Goal: Task Accomplishment & Management: Complete application form

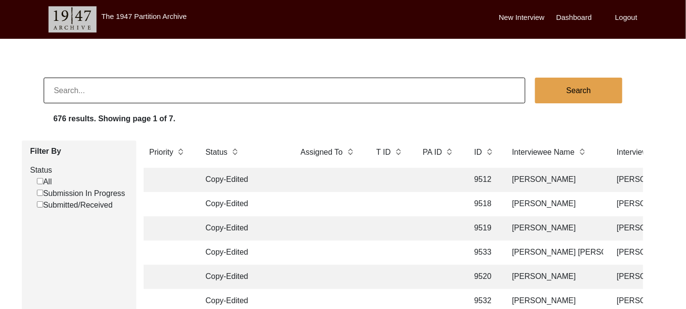
click at [40, 191] on input "Submission In Progress" at bounding box center [40, 193] width 6 height 6
checkbox input "false"
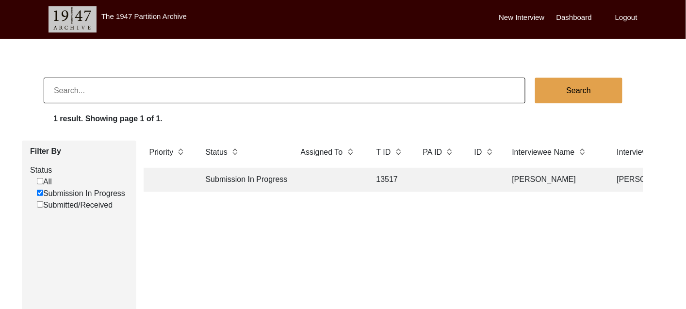
click at [380, 176] on td "13517" at bounding box center [390, 180] width 39 height 24
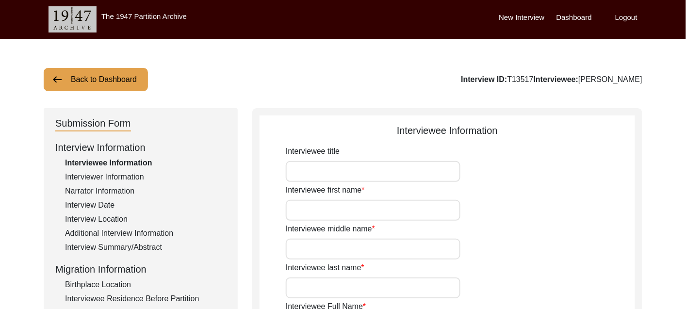
type input "Mr"
type input "[DEMOGRAPHIC_DATA]"
type input "Shafi"
type input "N/A"
type input "[PERSON_NAME]"
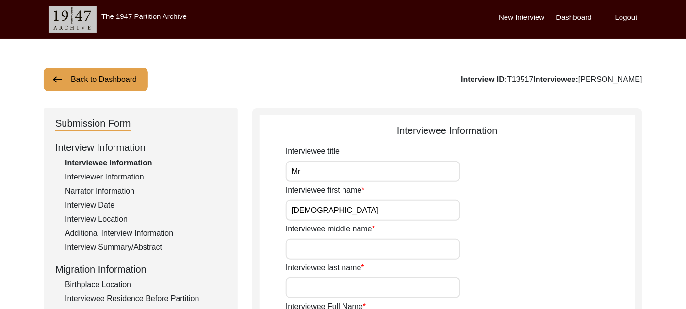
type input "N/A"
type input "[PERSON_NAME]"
type input "1938"
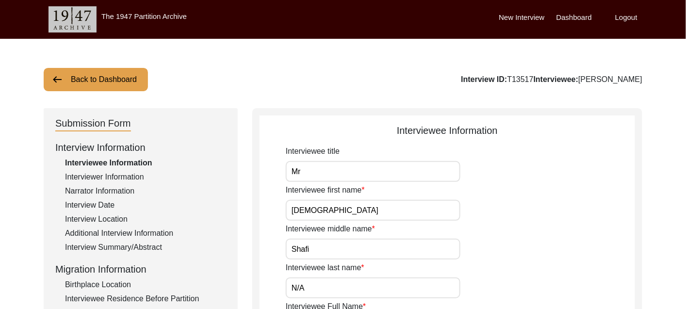
type input "86 Years"
type input "[DEMOGRAPHIC_DATA]"
type input "N/A"
type textarea "N/A"
type input "Punjabi"
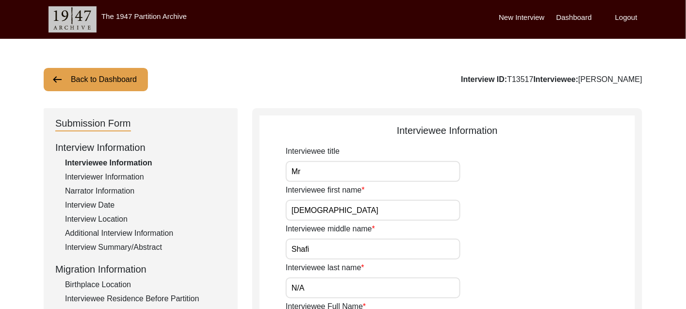
type input "Malwai"
type input "[DEMOGRAPHIC_DATA]"
type input "Araein"
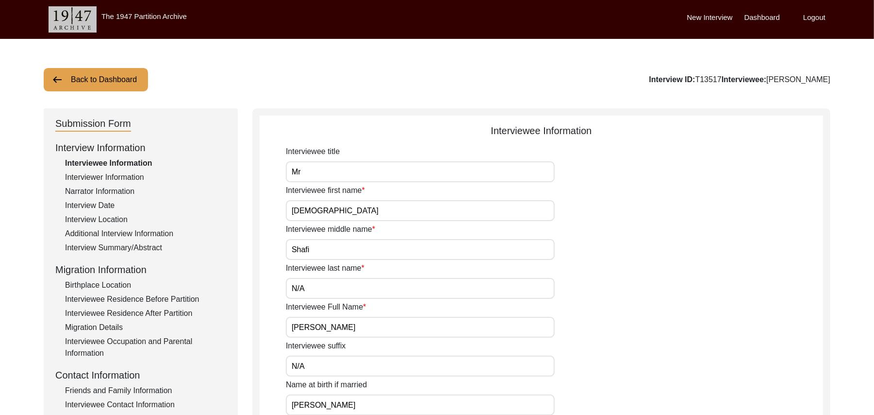
click at [165, 309] on div "Friends and Family Information" at bounding box center [145, 390] width 161 height 12
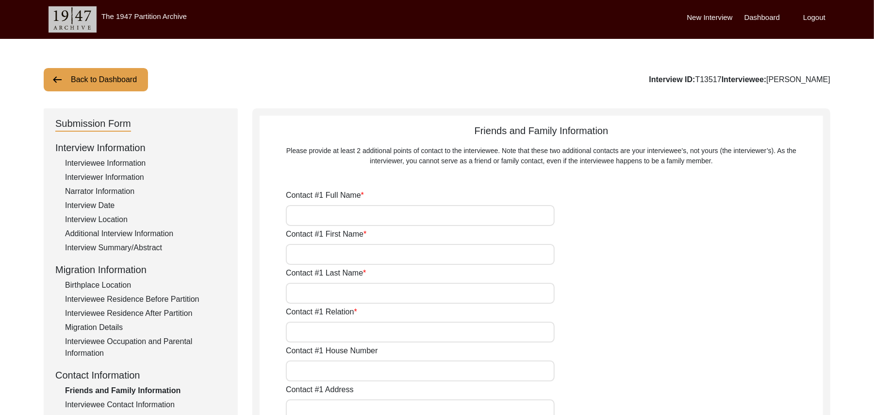
click at [376, 218] on input "Contact #1 Full Name" at bounding box center [420, 215] width 269 height 21
type input "[PERSON_NAME]"
click at [360, 255] on input "Contact #1 First Name" at bounding box center [420, 254] width 269 height 21
type input "[PERSON_NAME]"
click at [346, 290] on input "Contact #1 Last Name" at bounding box center [420, 293] width 269 height 21
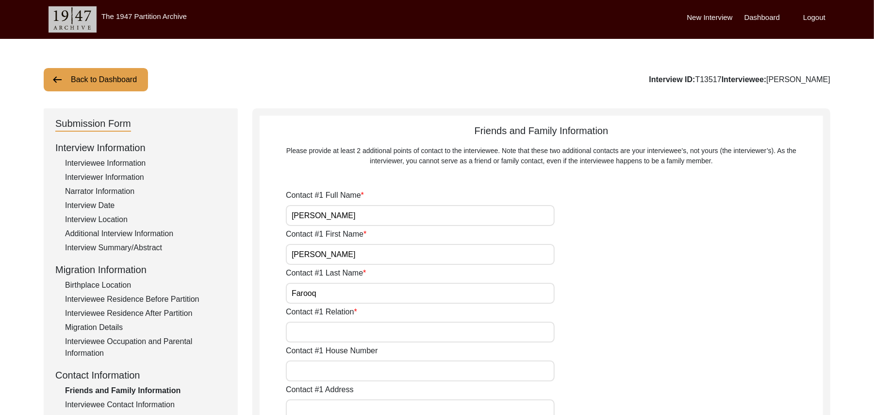
type input "Farooq"
click at [334, 309] on input "Contact #1 Relation" at bounding box center [420, 331] width 269 height 21
click at [307, 309] on input "Grnadson" at bounding box center [420, 331] width 269 height 21
type input "Granddson"
click at [309, 309] on input "Contact #1 House Number" at bounding box center [420, 370] width 269 height 21
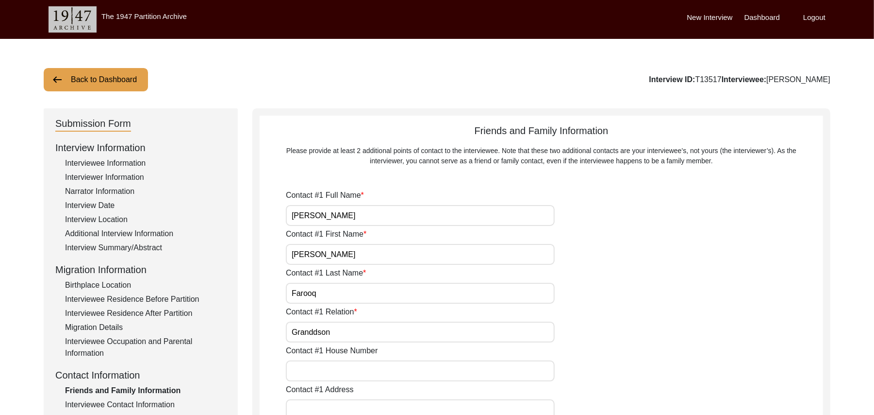
paste input "Muhammad Shafi Muhammad Sarfraz Muhammad Shafi Son of Ali Bakhash was born at t…"
type input "Muhammad Shafi Muhammad Sarfraz Muhammad Shafi Son of Ali Bakhash was born at t…"
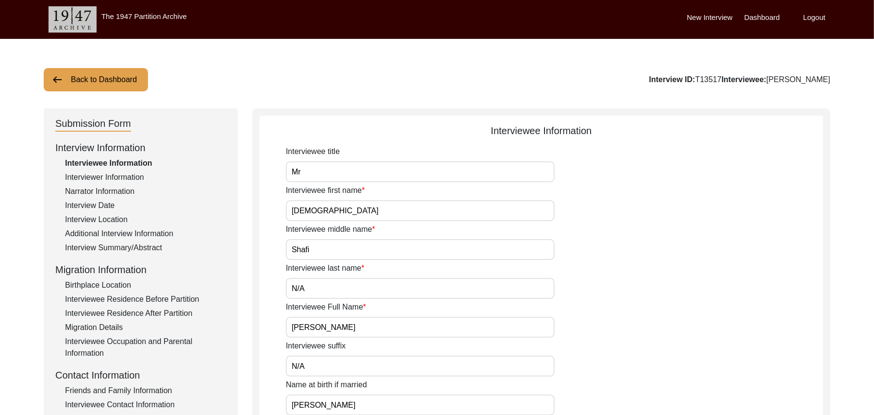
click at [131, 387] on div "Friends and Family Information" at bounding box center [145, 390] width 161 height 12
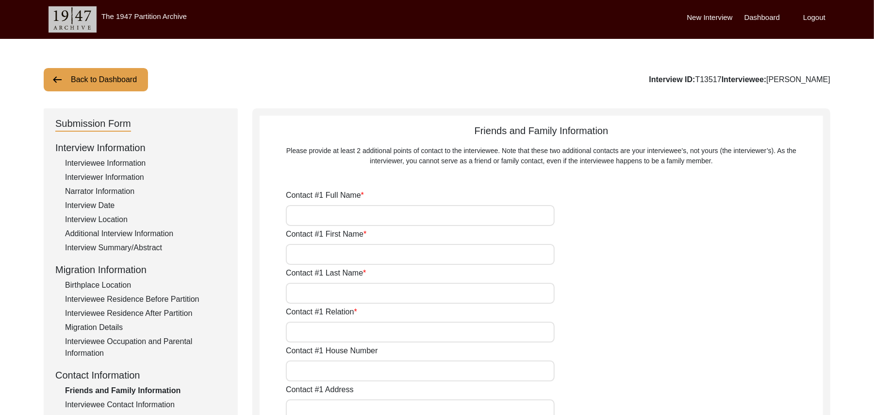
click at [319, 216] on input "Contact #1 Full Name" at bounding box center [420, 215] width 269 height 21
type input "[PERSON_NAME]"
click at [319, 255] on input "Contact #1 First Name" at bounding box center [420, 254] width 269 height 21
type input "[PERSON_NAME]"
click at [318, 295] on input "Contact #1 Last Name" at bounding box center [420, 293] width 269 height 21
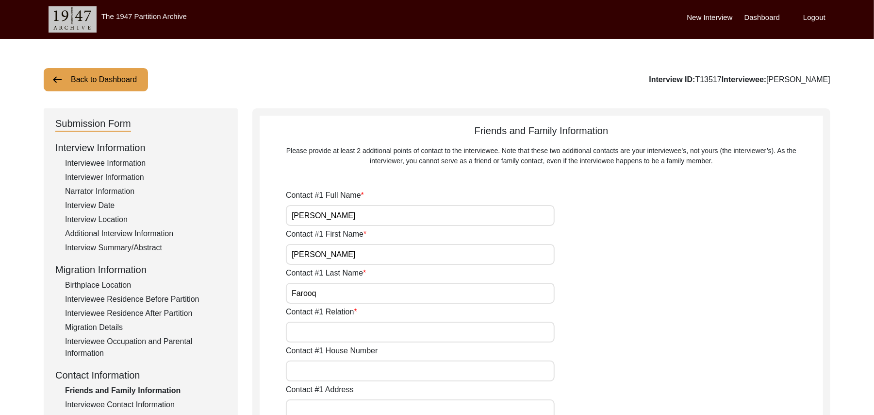
type input "Farooq"
click at [333, 335] on input "Contact #1 Relation" at bounding box center [420, 331] width 269 height 21
type input "Grandson"
click at [335, 373] on input "Contact #1 House Number" at bounding box center [420, 370] width 269 height 21
type input "N/A"
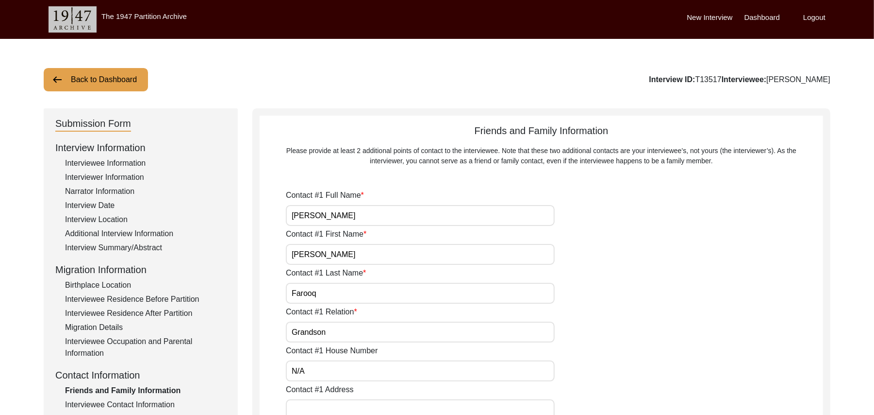
click at [336, 406] on input "Contact #1 Address" at bounding box center [420, 409] width 269 height 21
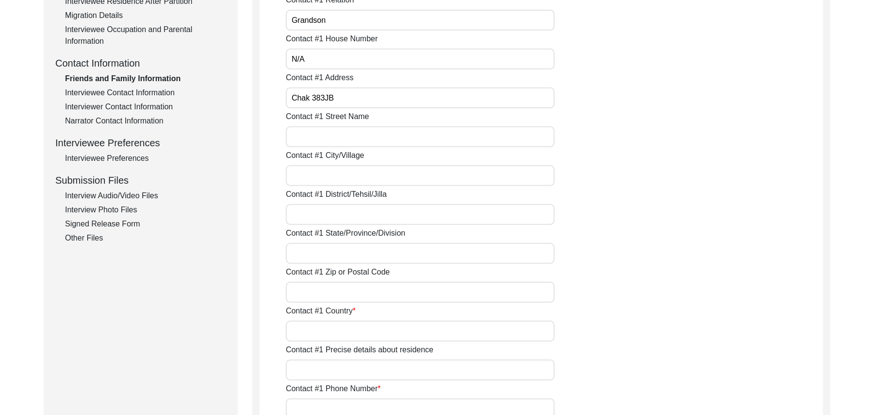
scroll to position [321, 0]
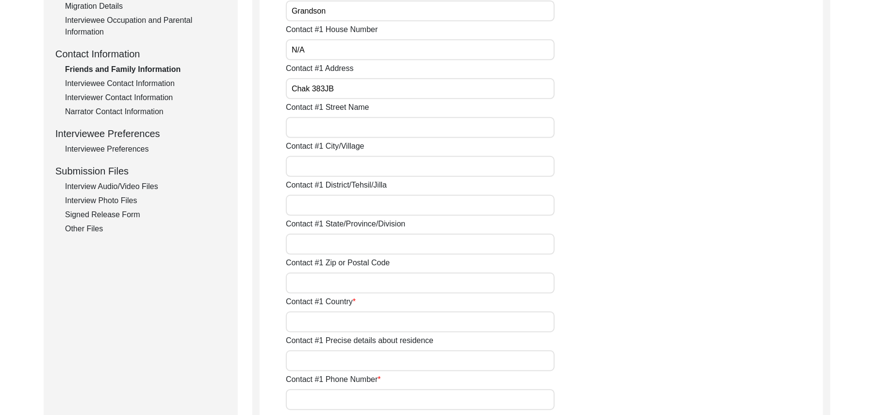
type input "Chak 383JB"
click at [447, 127] on input "Contact #1 Street Name" at bounding box center [420, 127] width 269 height 21
paste input "N/A"
type input "N/A"
click at [420, 166] on input "Contact #1 City/Village" at bounding box center [420, 166] width 269 height 21
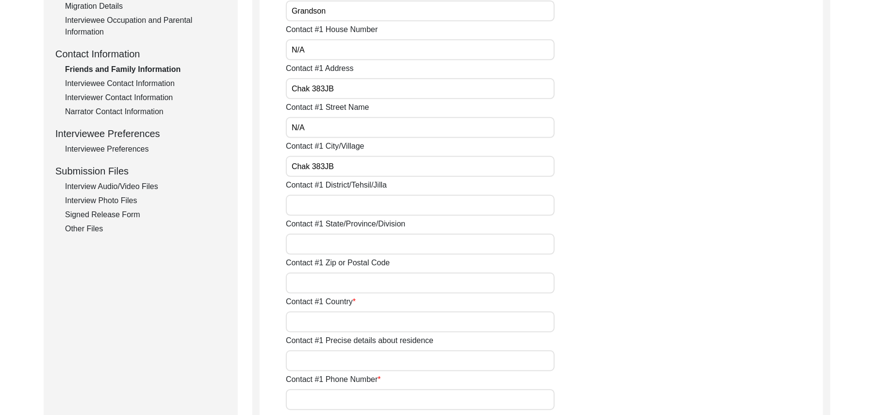
type input "Chak 383JB"
click at [403, 204] on input "Contact #1 District/Tehsil/Jilla" at bounding box center [420, 205] width 269 height 21
type input "[PERSON_NAME]/ [PERSON_NAME]"
click at [385, 242] on input "Contact #1 State/Province/Division" at bounding box center [420, 243] width 269 height 21
type input "[GEOGRAPHIC_DATA]"
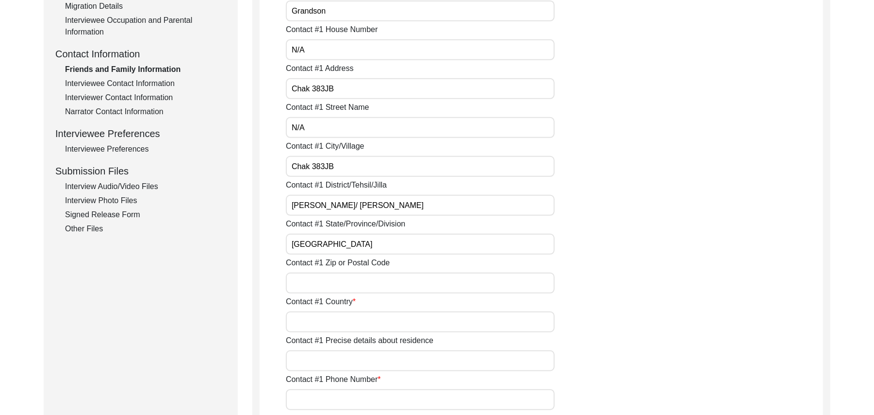
click at [364, 286] on input "Contact #1 Zip or Postal Code" at bounding box center [420, 282] width 269 height 21
type input "36120"
click at [346, 318] on input "Contact #1 Country" at bounding box center [420, 321] width 269 height 21
type input "[GEOGRAPHIC_DATA]"
click at [334, 364] on input "Contact #1 Precise details about residence" at bounding box center [420, 360] width 269 height 21
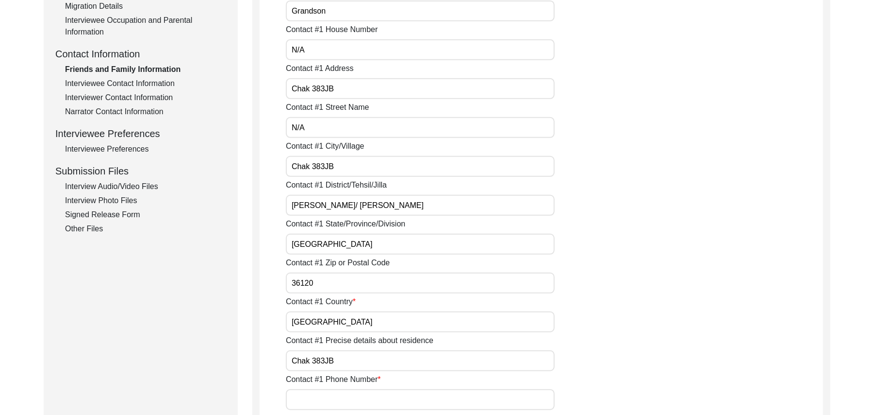
type input "Chak 383JB"
click at [337, 404] on input "Contact #1 Phone Number" at bounding box center [420, 399] width 269 height 21
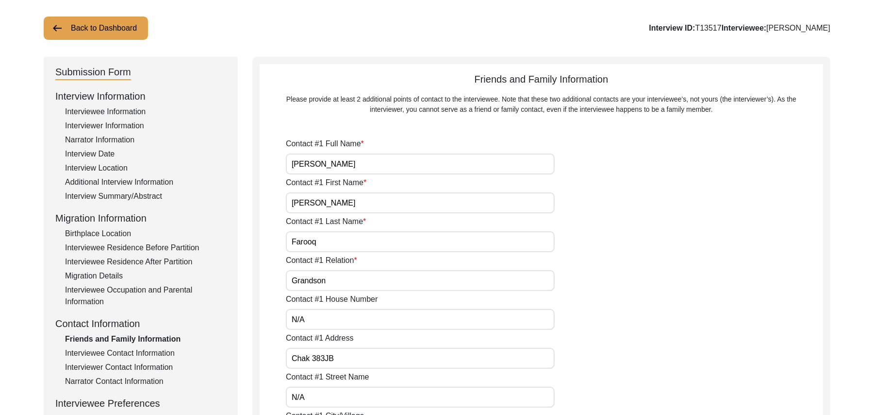
scroll to position [0, 0]
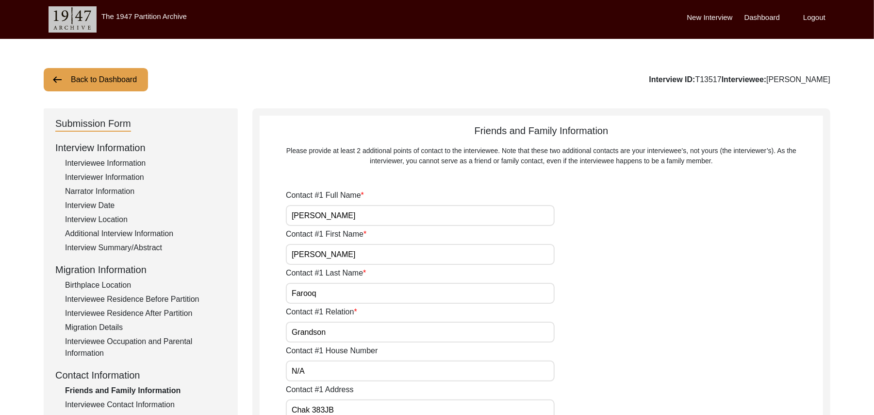
type input "03317750483"
click at [342, 216] on input "[PERSON_NAME]" at bounding box center [420, 215] width 269 height 21
type input "[PERSON_NAME]"
click at [312, 253] on input "[PERSON_NAME]" at bounding box center [420, 254] width 269 height 21
type input "A"
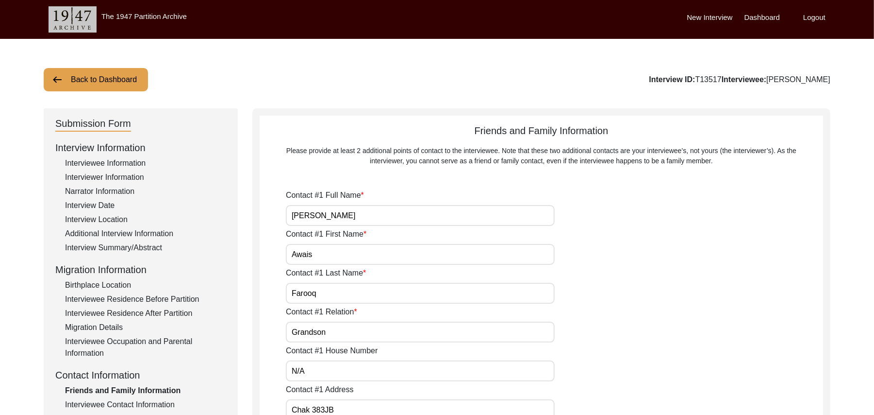
type input "Awais"
click at [318, 292] on input "Farooq" at bounding box center [420, 293] width 269 height 21
type input "F"
type input "Mazhar"
click at [338, 334] on input "Grandson" at bounding box center [420, 331] width 269 height 21
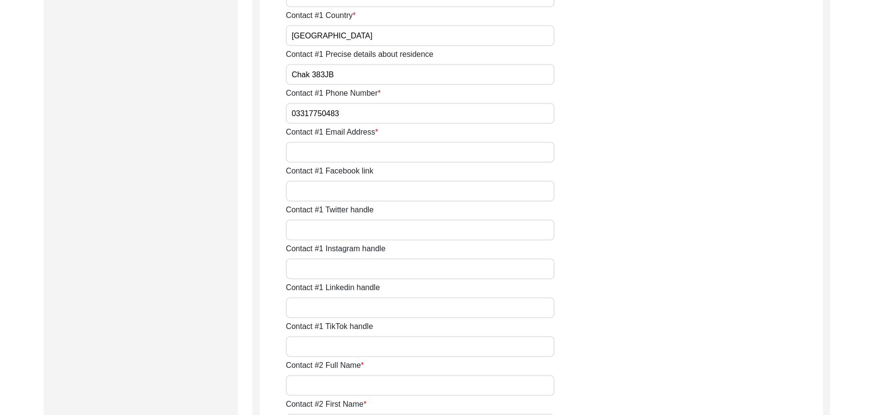
scroll to position [685, 0]
click at [368, 77] on input "Contact #1 Email Address" at bounding box center [420, 73] width 269 height 21
paste input "N/A"
type input "N/A"
click at [347, 109] on input "Contact #1 Facebook link" at bounding box center [420, 112] width 269 height 21
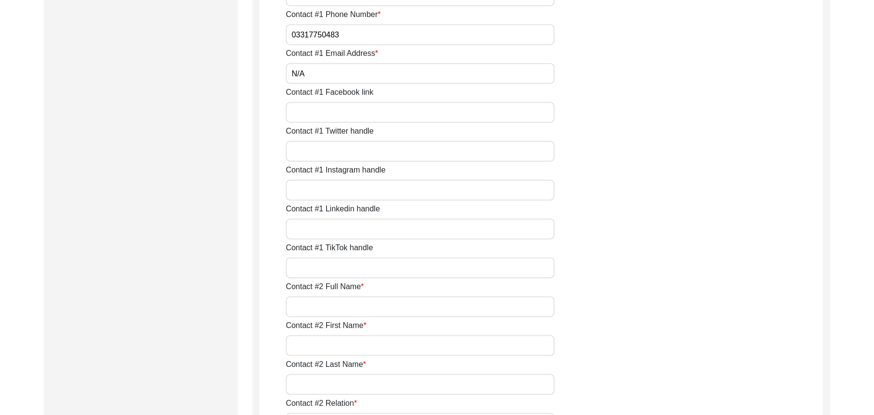
paste input "N/A"
type input "N/A"
click at [339, 149] on input "Contact #1 Twitter handle" at bounding box center [420, 151] width 269 height 21
paste input "N/A"
type input "N/A"
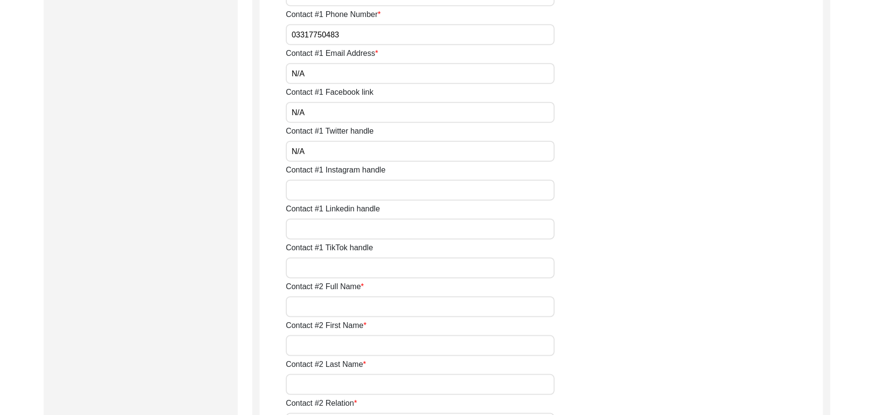
click at [328, 195] on input "Contact #1 Instagram handle" at bounding box center [420, 190] width 269 height 21
paste input "N/A"
type input "N/A"
click at [329, 224] on input "Contact #1 Linkedin handle" at bounding box center [420, 228] width 269 height 21
paste input "N/A"
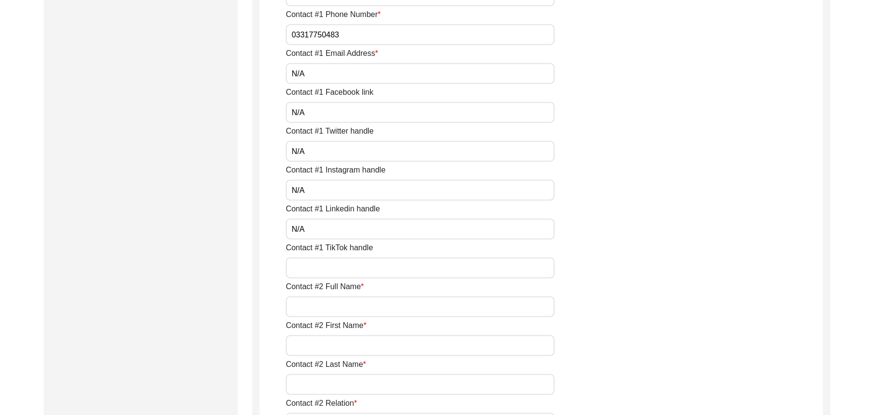
type input "N/A"
click at [328, 267] on input "Contact #1 TikTok handle" at bounding box center [420, 267] width 269 height 21
paste input "N/A"
type input "N/A"
click at [321, 306] on input "Contact #2 Full Name" at bounding box center [420, 306] width 269 height 21
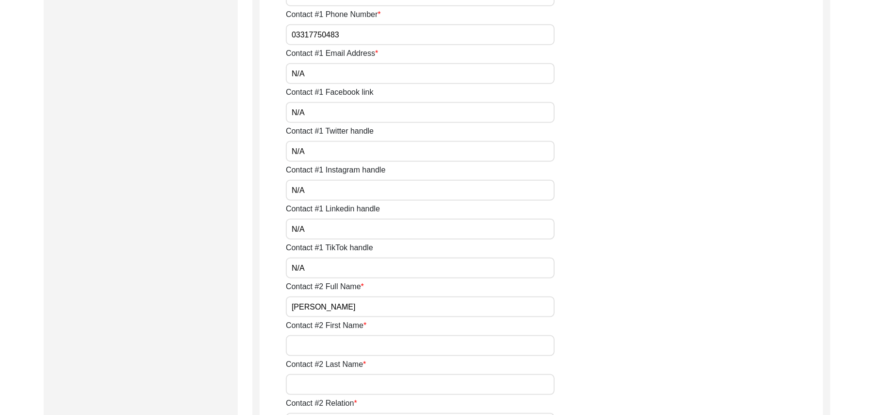
type input "[PERSON_NAME]"
click at [315, 344] on input "Contact #2 First Name" at bounding box center [420, 345] width 269 height 21
type input "[DEMOGRAPHIC_DATA]"
click at [316, 387] on input "Contact #2 Last Name" at bounding box center [420, 384] width 269 height 21
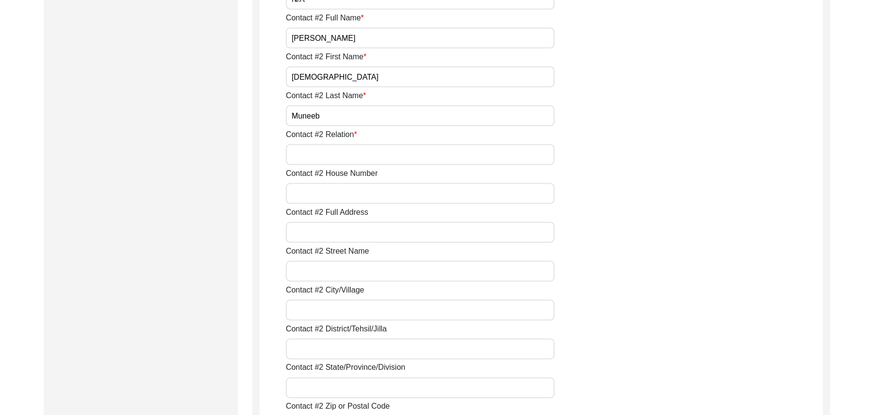
scroll to position [963, 0]
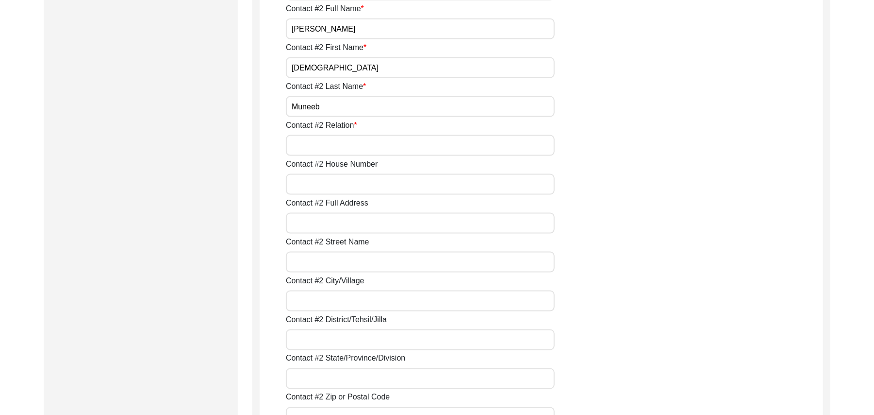
type input "Muneeb"
click at [323, 152] on input "Contact #2 Relation" at bounding box center [420, 145] width 269 height 21
type input "Family Friend"
click at [323, 177] on input "Contact #2 House Number" at bounding box center [420, 184] width 269 height 21
type input "371"
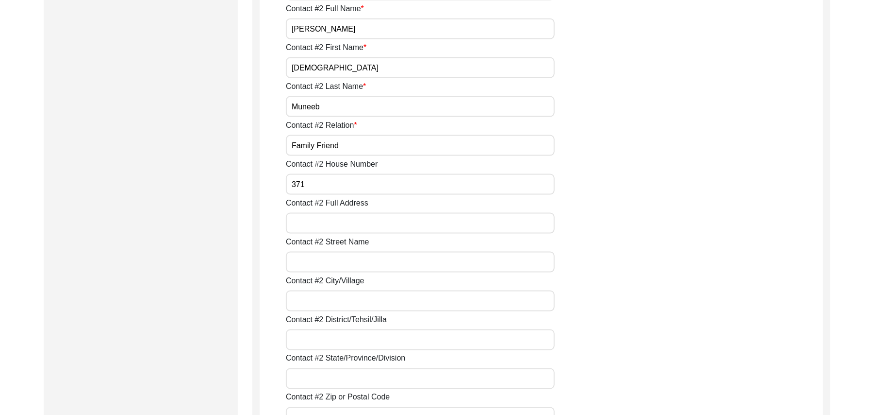
click at [315, 223] on input "Contact #2 Full Address" at bounding box center [420, 223] width 269 height 21
type input "Chak 383JB"
click at [323, 261] on input "Contact #2 Street Name" at bounding box center [420, 261] width 269 height 21
paste input "N/A"
type input "N/A"
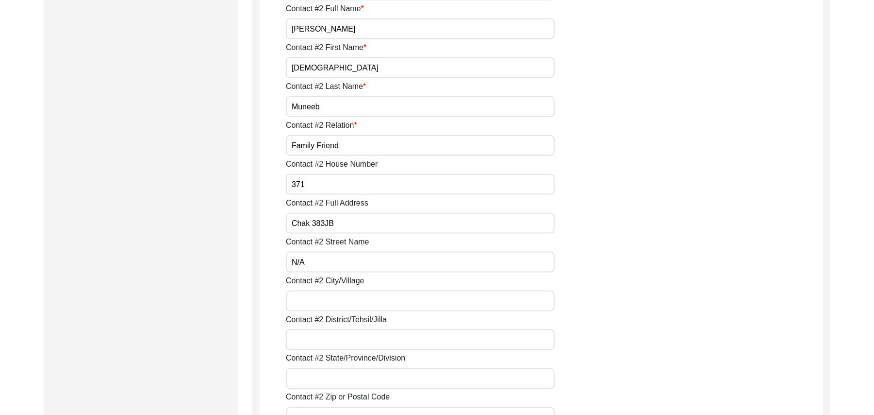
click at [323, 295] on input "Contact #2 City/Village" at bounding box center [420, 300] width 269 height 21
type input "Chak 383JB"
click at [311, 340] on input "Contact #2 District/Tehsil/Jilla" at bounding box center [420, 339] width 269 height 21
click at [295, 340] on input "[PERSON_NAME]" at bounding box center [420, 339] width 269 height 21
type input "[PERSON_NAME]"
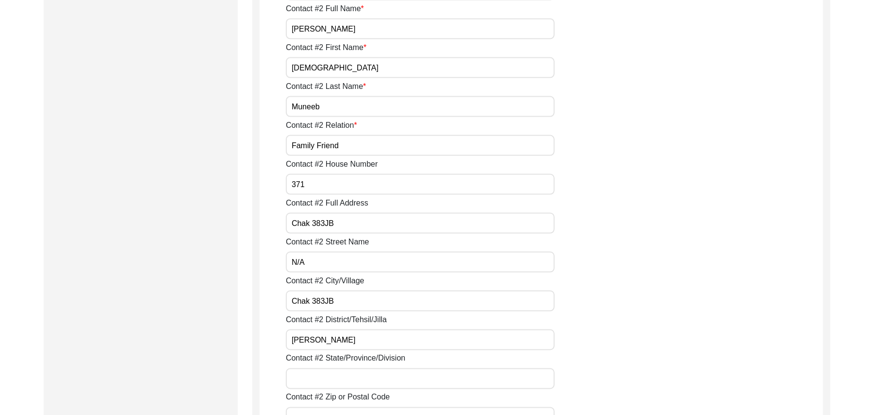
click at [315, 380] on input "Contact #2 State/Province/Division" at bounding box center [420, 378] width 269 height 21
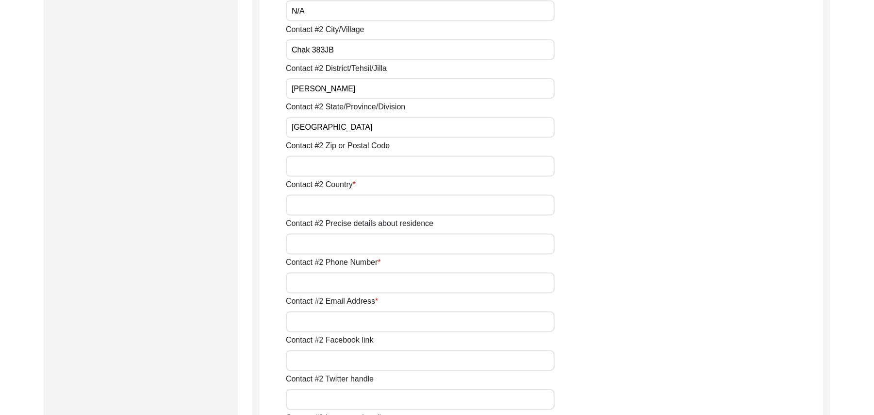
scroll to position [1267, 0]
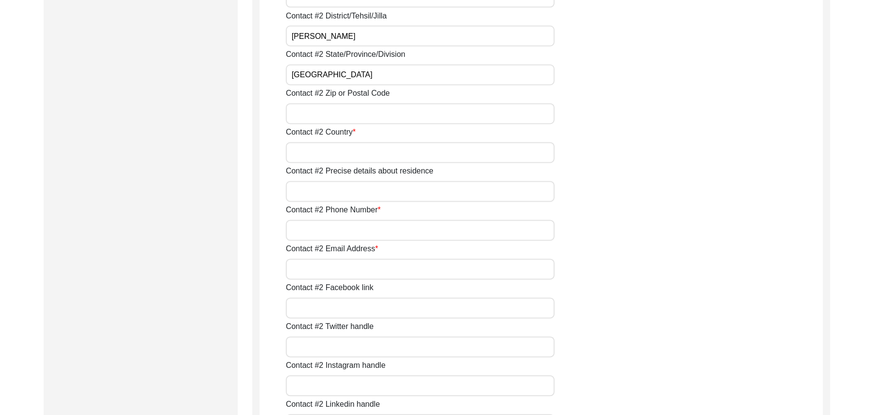
type input "[GEOGRAPHIC_DATA]"
click at [333, 123] on input "Contact #2 Zip or Postal Code" at bounding box center [420, 113] width 269 height 21
click at [302, 113] on input "36120" at bounding box center [420, 113] width 269 height 21
click at [299, 113] on input "36120" at bounding box center [420, 113] width 269 height 21
type input "36120"
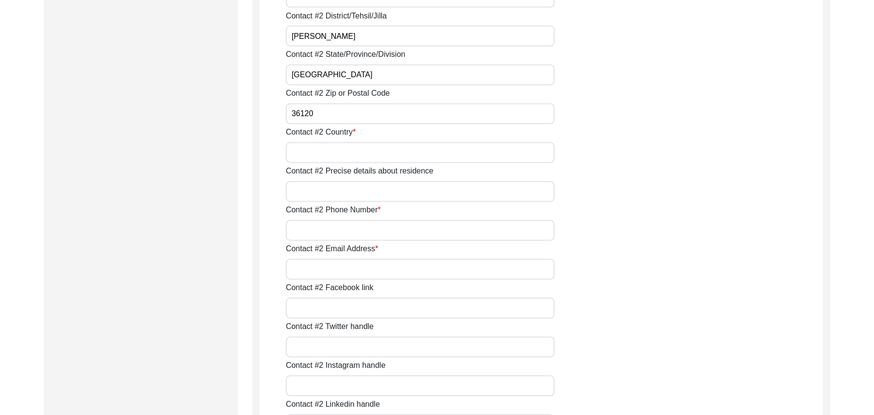
click at [304, 146] on input "Contact #2 Country" at bounding box center [420, 152] width 269 height 21
type input "[GEOGRAPHIC_DATA]"
click at [306, 193] on input "Contact #2 Precise details about residence" at bounding box center [420, 191] width 269 height 21
type input "Chak 383JB"
click at [317, 230] on input "Contact #2 Phone Number" at bounding box center [420, 230] width 269 height 21
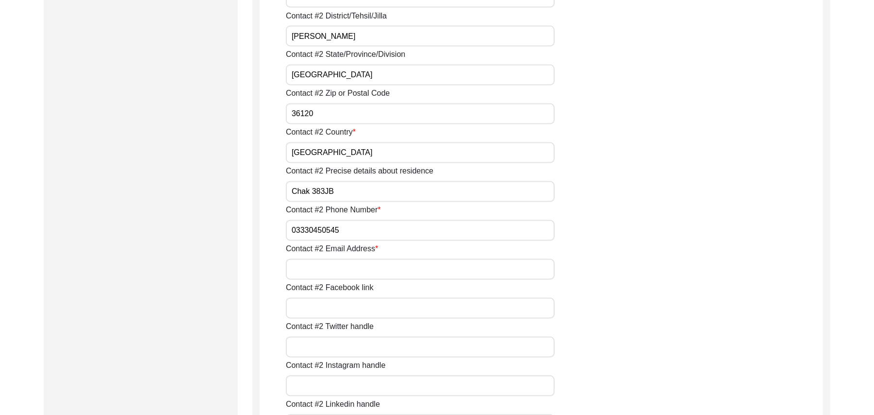
type input "03330450545"
click at [328, 264] on input "Contact #2 Email Address" at bounding box center [420, 269] width 269 height 21
paste input "N/A"
type input "N/A"
click at [325, 305] on input "Contact #2 Facebook link" at bounding box center [420, 308] width 269 height 21
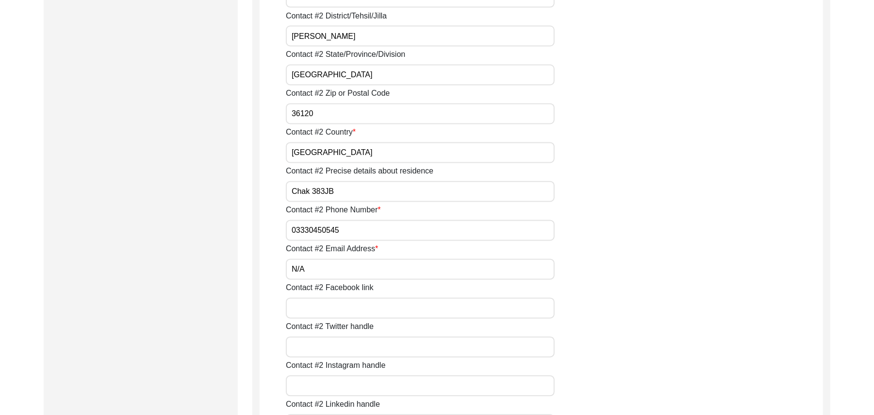
paste input "N/A"
type input "N/A"
click at [325, 346] on input "Contact #2 Twitter handle" at bounding box center [420, 346] width 269 height 21
paste input "N/A"
type input "N/A"
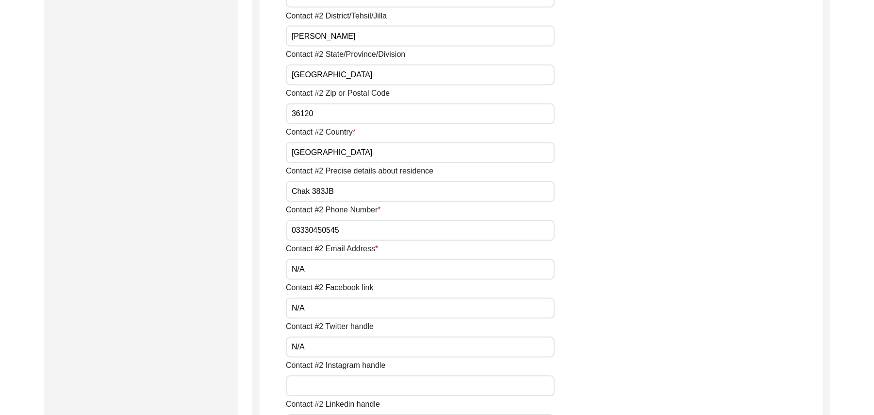
click at [322, 387] on input "Contact #2 Instagram handle" at bounding box center [420, 385] width 269 height 21
paste input "N/A"
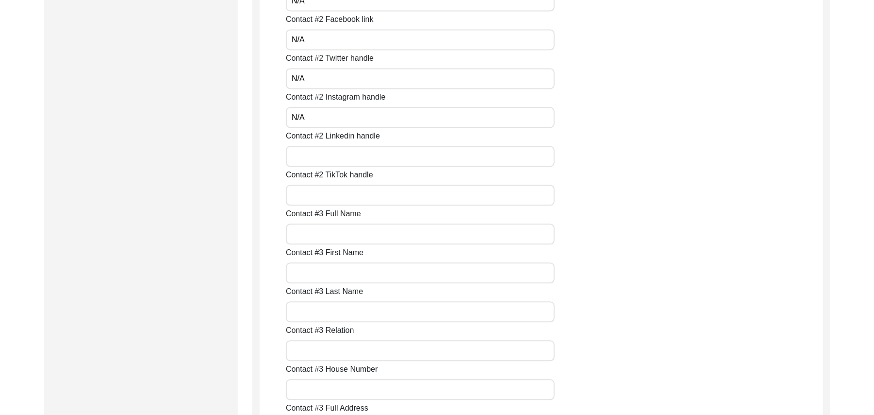
scroll to position [1579, 0]
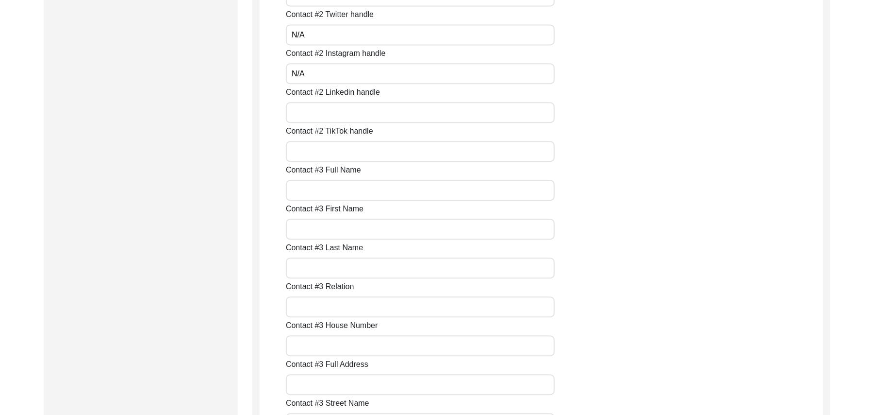
type input "N/A"
click at [369, 117] on input "Contact #2 Linkedin handle" at bounding box center [420, 112] width 269 height 21
paste input "N/A"
type input "N/A"
click at [352, 153] on input "Contact #2 TikTok handle" at bounding box center [420, 151] width 269 height 21
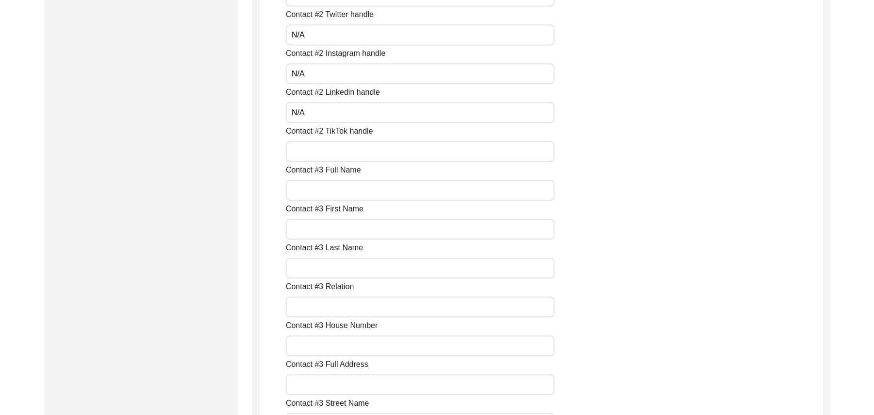
paste input "N/A"
type input "N/A"
click at [346, 190] on input "Contact #3 Full Name" at bounding box center [420, 190] width 269 height 21
paste input "N/A"
type input "N/A"
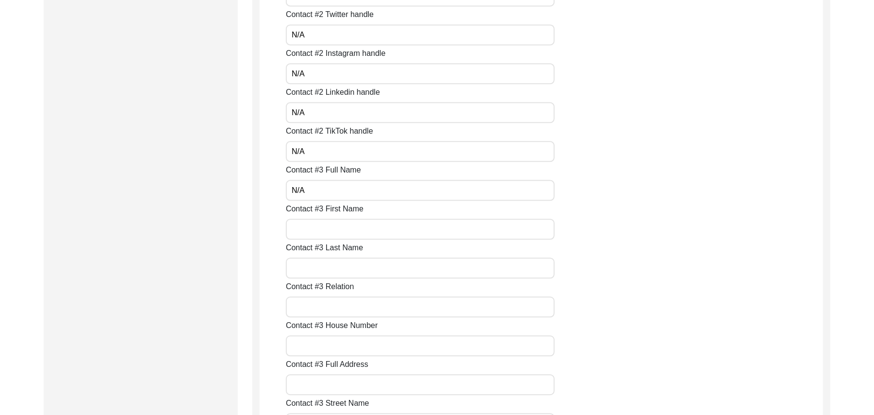
click at [336, 237] on input "Contact #3 First Name" at bounding box center [420, 228] width 269 height 21
paste input "N/A"
type input "N/A"
click at [331, 266] on input "Contact #3 Last Name" at bounding box center [420, 267] width 269 height 21
paste input "N/A"
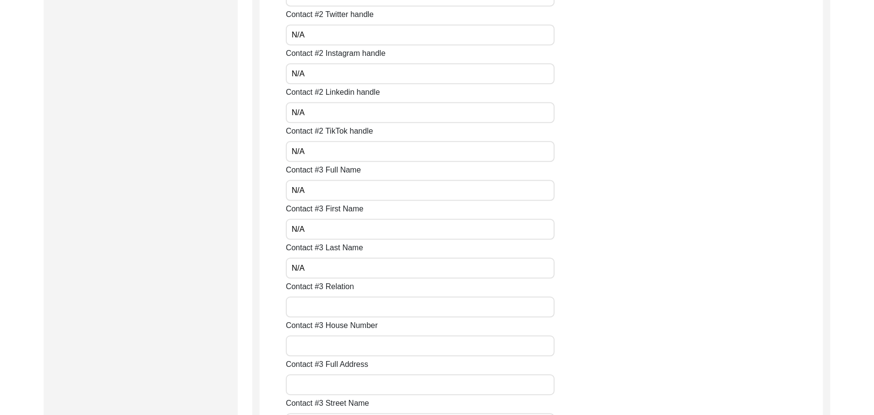
type input "N/A"
click at [327, 305] on input "Contact #3 Relation" at bounding box center [420, 306] width 269 height 21
paste input "N/A"
type input "N/A"
click at [322, 354] on input "Contact #3 House Number" at bounding box center [420, 345] width 269 height 21
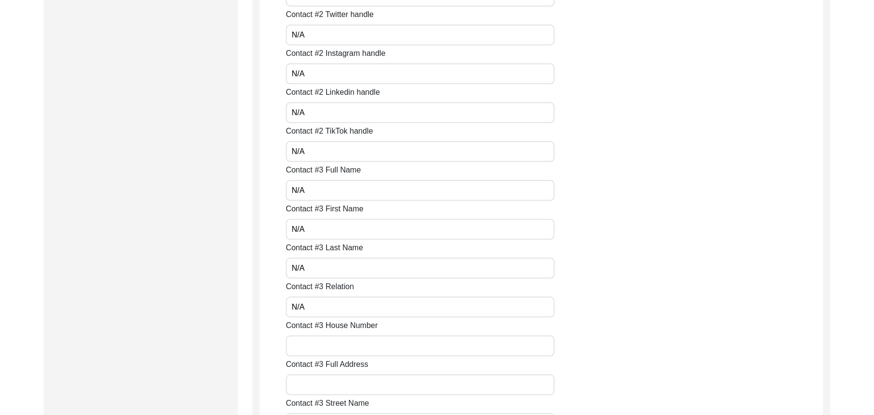
paste input "N/A"
type input "N/A"
click at [326, 390] on input "Contact #3 Full Address" at bounding box center [420, 384] width 269 height 21
paste input "N/A"
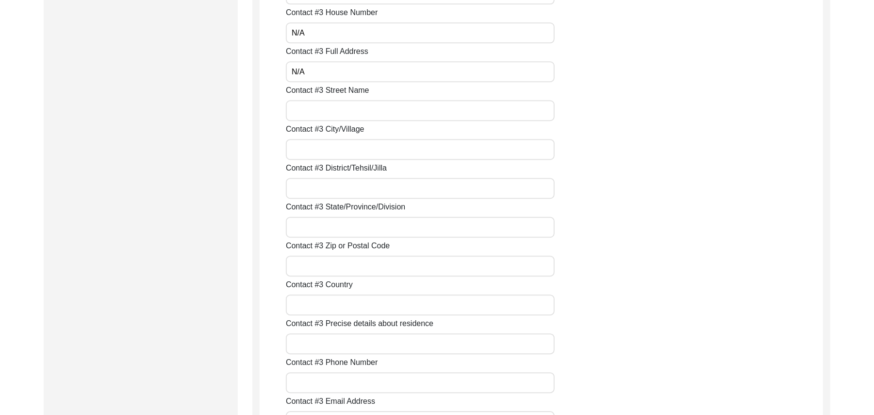
scroll to position [1900, 0]
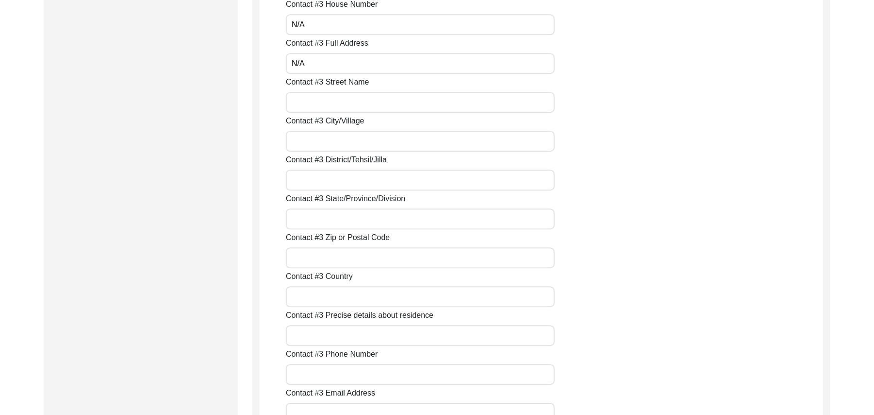
type input "N/A"
click at [331, 105] on input "Contact #3 Street Name" at bounding box center [420, 102] width 269 height 21
paste input "N/A"
type input "N/A"
click at [329, 139] on input "Contact #3 City/Village" at bounding box center [420, 141] width 269 height 21
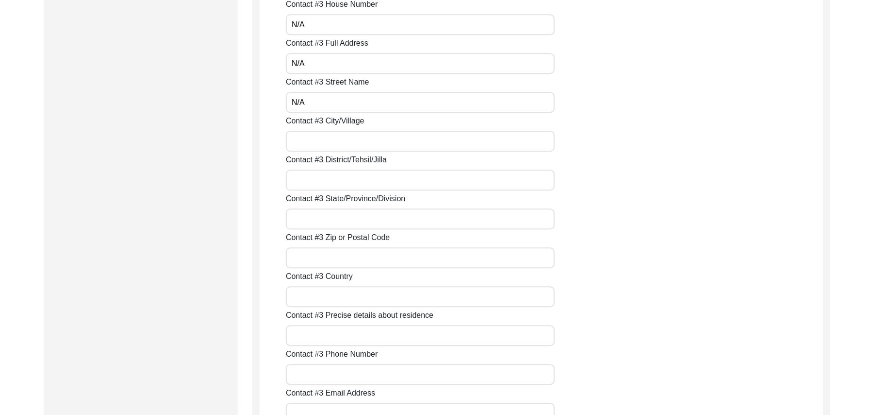
paste input "N/A"
type input "N/A"
click at [330, 180] on input "Contact #3 District/Tehsil/Jilla" at bounding box center [420, 179] width 269 height 21
paste input "N/A"
type input "N/A"
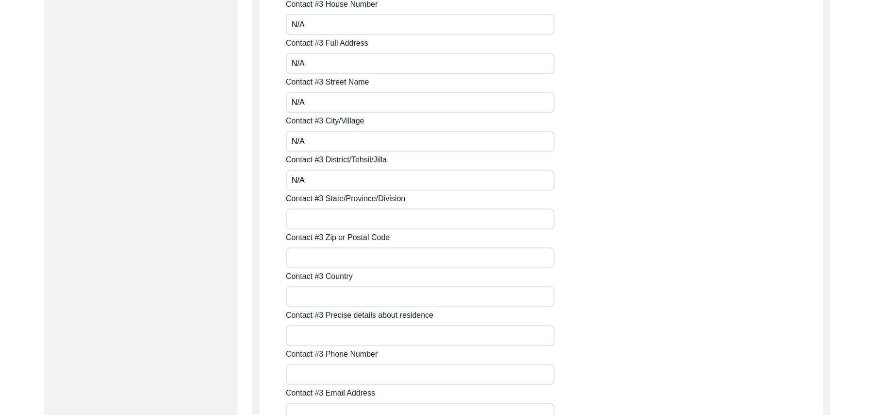
click at [331, 218] on input "Contact #3 State/Province/Division" at bounding box center [420, 218] width 269 height 21
paste input "N/A"
type input "N/A"
click at [334, 260] on input "Contact #3 Zip or Postal Code" at bounding box center [420, 257] width 269 height 21
paste input "N/A"
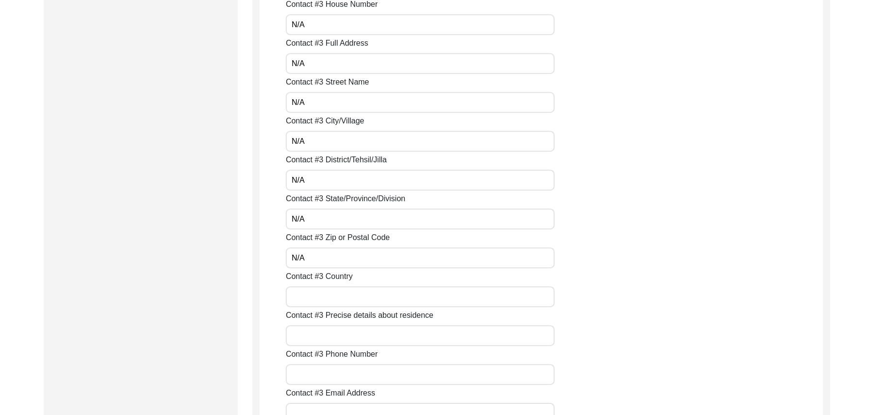
type input "N/A"
click at [332, 304] on input "Contact #3 Country" at bounding box center [420, 296] width 269 height 21
paste input "N/A"
type input "N/A"
click at [334, 333] on input "Contact #3 Precise details about residence" at bounding box center [420, 335] width 269 height 21
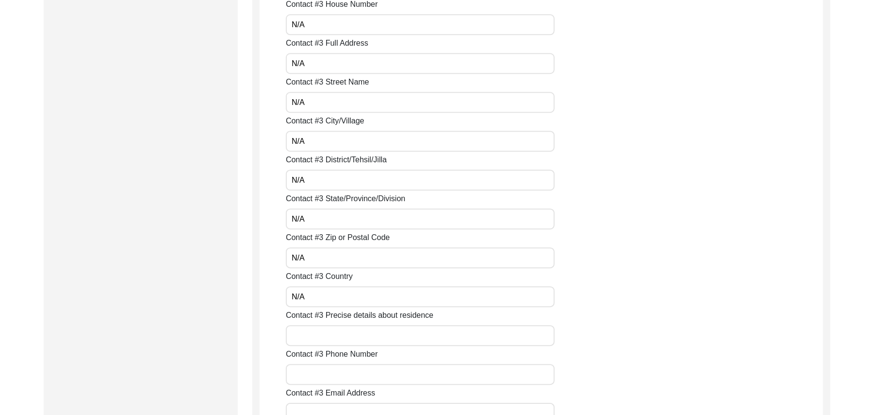
paste input "N/A"
type input "N/A"
click at [330, 373] on input "Contact #3 Phone Number" at bounding box center [420, 374] width 269 height 21
paste input "N/A"
type input "N/A"
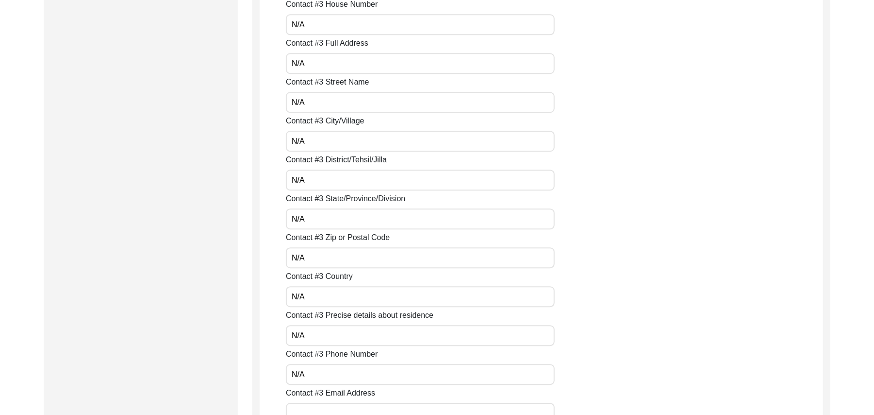
click at [330, 405] on input "Contact #3 Email Address" at bounding box center [420, 412] width 269 height 21
paste input "N/A"
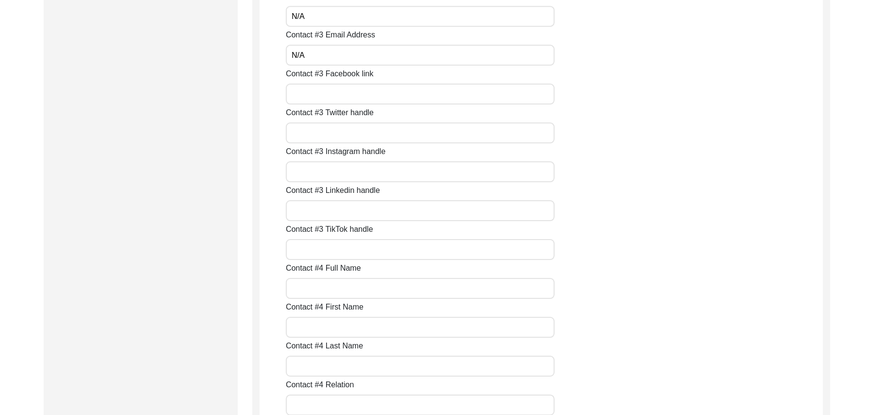
scroll to position [2284, 0]
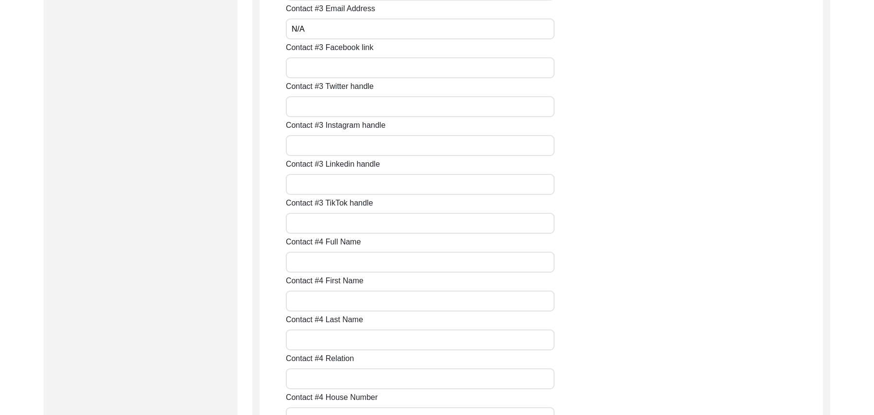
type input "N/A"
click at [298, 70] on input "Contact #3 Facebook link" at bounding box center [420, 67] width 269 height 21
paste input "N/A"
type input "N/A"
click at [308, 109] on input "Contact #3 Twitter handle" at bounding box center [420, 106] width 269 height 21
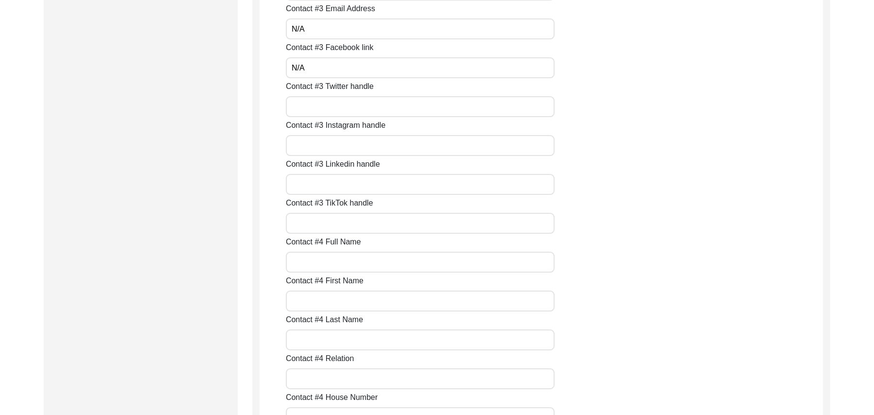
paste input "N/A"
type input "N/A"
click at [318, 140] on input "Contact #3 Instagram handle" at bounding box center [420, 145] width 269 height 21
paste input "N/A"
type input "N/A"
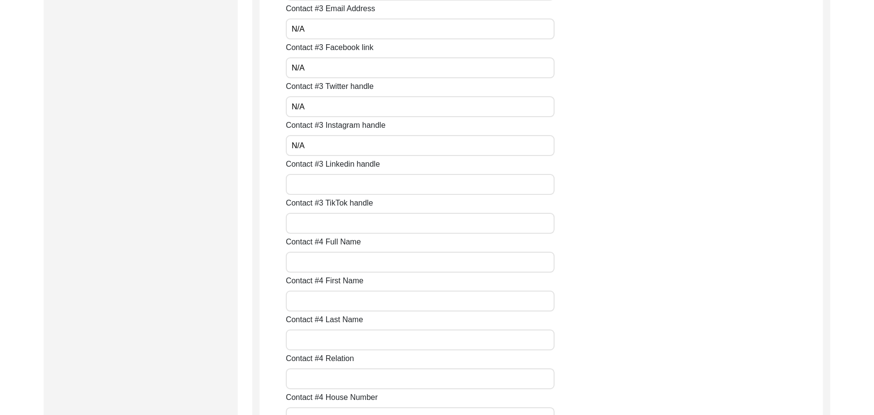
click at [313, 183] on input "Contact #3 Linkedin handle" at bounding box center [420, 184] width 269 height 21
paste input "N/A"
type input "N/A"
click at [312, 224] on input "Contact #3 TikTok handle" at bounding box center [420, 223] width 269 height 21
paste input "N/A"
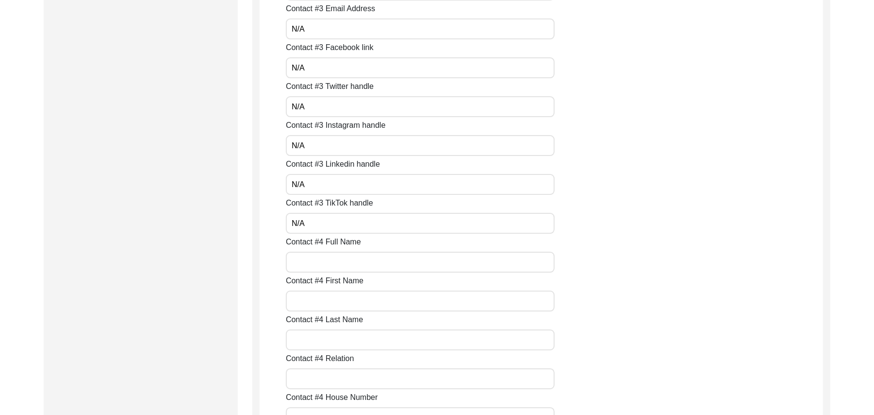
type input "N/A"
click at [311, 261] on input "Contact #4 Full Name" at bounding box center [420, 261] width 269 height 21
paste input "N/A"
type input "N/A"
click at [309, 301] on input "Contact #4 First Name" at bounding box center [420, 300] width 269 height 21
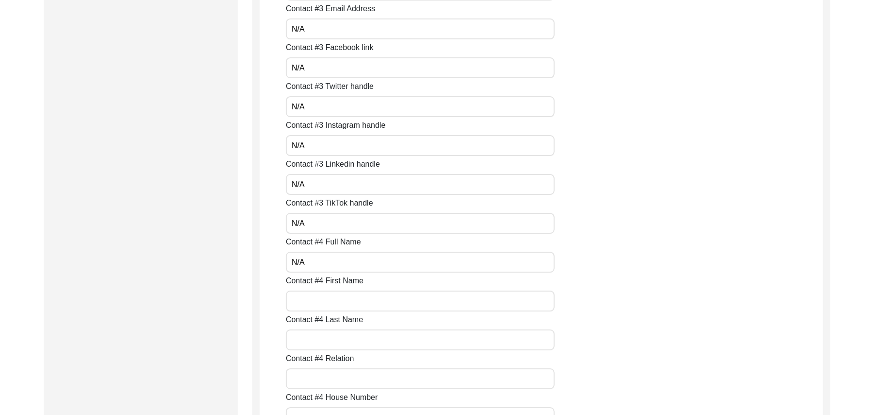
paste input "N/A"
type input "N/A"
click at [305, 341] on input "Contact #4 Last Name" at bounding box center [420, 339] width 269 height 21
paste input "N/A"
type input "N/A"
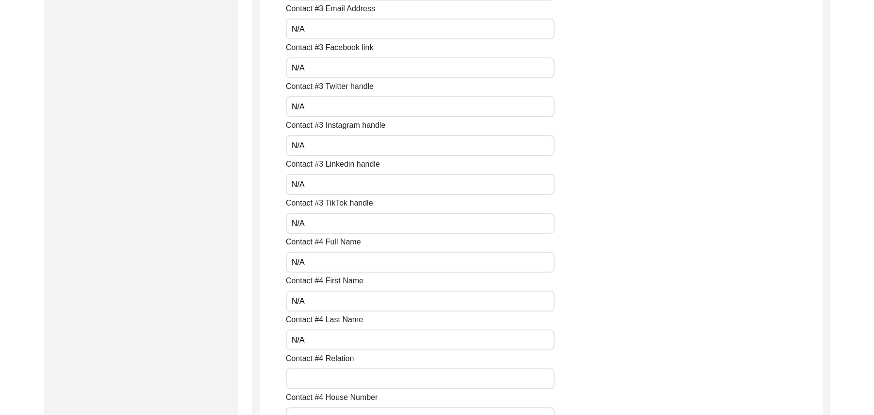
click at [305, 382] on input "Contact #4 Relation" at bounding box center [420, 378] width 269 height 21
paste input "N/A"
type input "N/A"
click at [317, 408] on input "Contact #4 House Number" at bounding box center [420, 417] width 269 height 21
paste input "N/A"
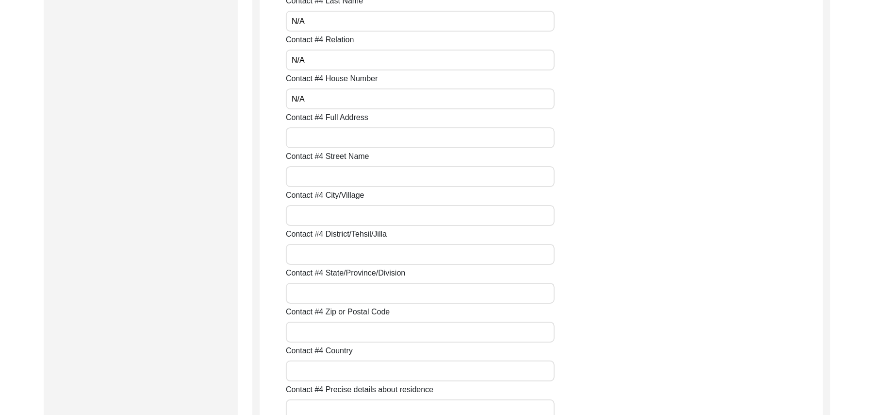
scroll to position [2663, 0]
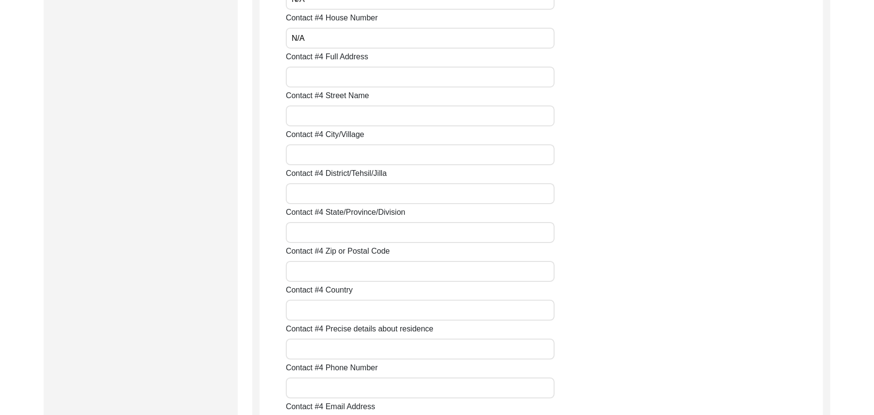
type input "N/A"
click at [325, 80] on input "Contact #4 Full Address" at bounding box center [420, 77] width 269 height 21
paste input "N/A"
type input "N/A"
click at [323, 120] on input "Contact #4 Street Name" at bounding box center [420, 115] width 269 height 21
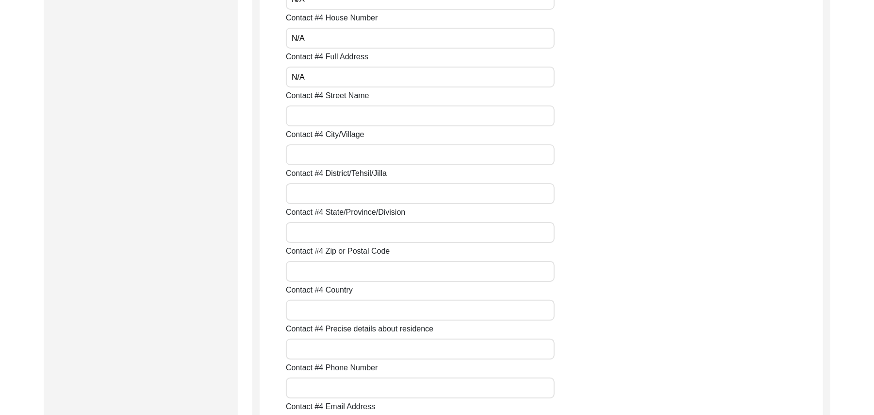
paste input "N/A"
type input "N/A"
click at [324, 162] on input "Contact #4 City/Village" at bounding box center [420, 154] width 269 height 21
paste input "N/A"
type input "N/A"
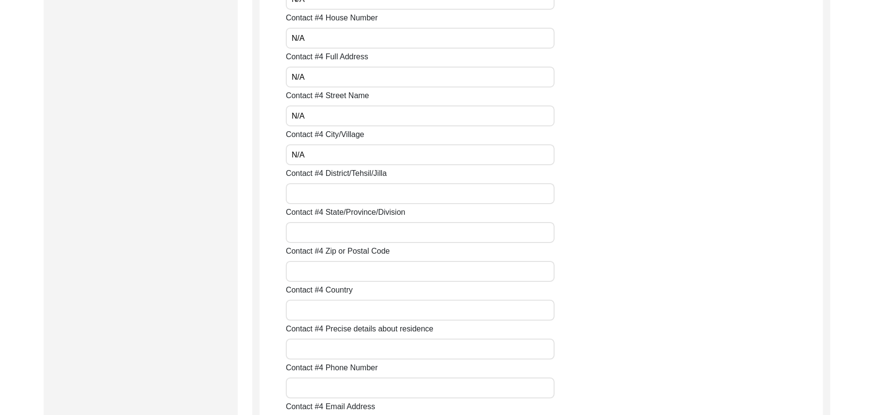
click at [321, 197] on input "Contact #4 District/Tehsil/Jilla" at bounding box center [420, 193] width 269 height 21
paste input "N/A"
type input "N/A"
click at [325, 232] on input "Contact #4 State/Province/Division" at bounding box center [420, 232] width 269 height 21
paste input "N/A"
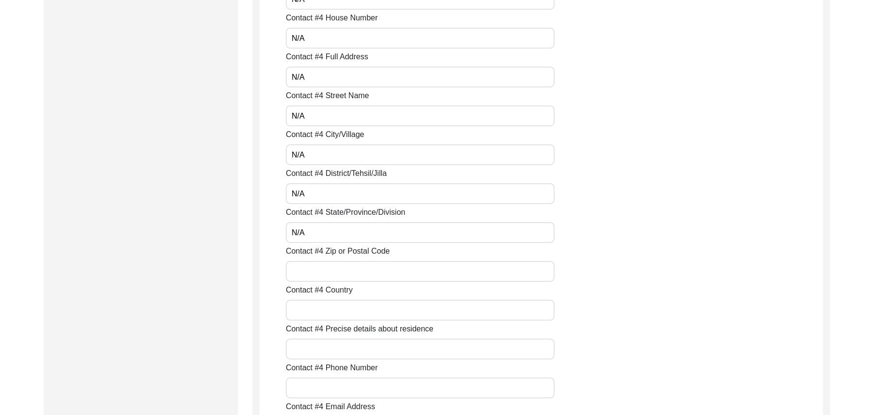
type input "N/A"
click at [322, 272] on input "Contact #4 Zip or Postal Code" at bounding box center [420, 271] width 269 height 21
paste input "N/A"
type input "N/A"
click at [323, 310] on input "Contact #4 Country" at bounding box center [420, 310] width 269 height 21
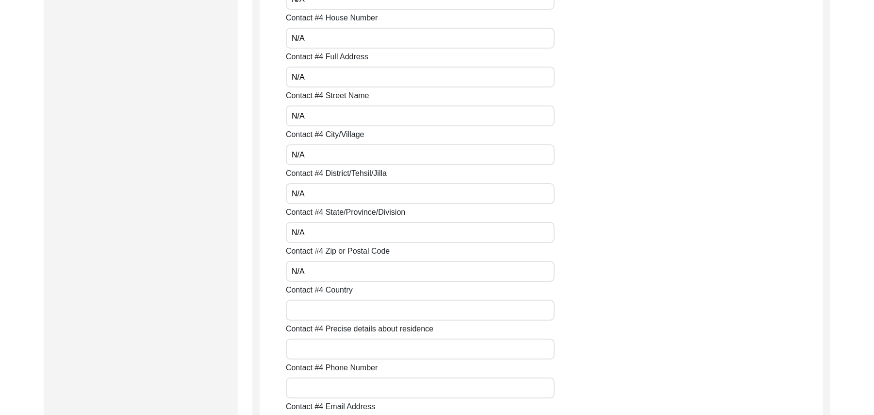
paste input "N/A"
type input "N/A"
click at [325, 356] on input "Contact #4 Precise details about residence" at bounding box center [420, 348] width 269 height 21
paste input "N/A"
type input "N/A"
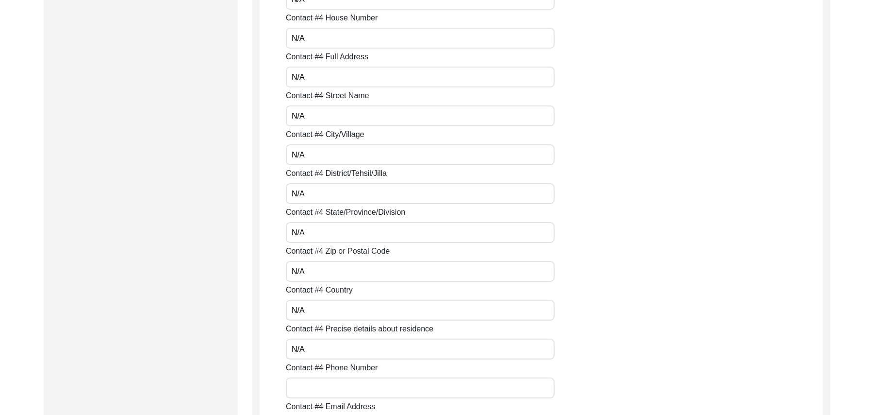
click at [326, 386] on input "Contact #4 Phone Number" at bounding box center [420, 387] width 269 height 21
paste input "N/A"
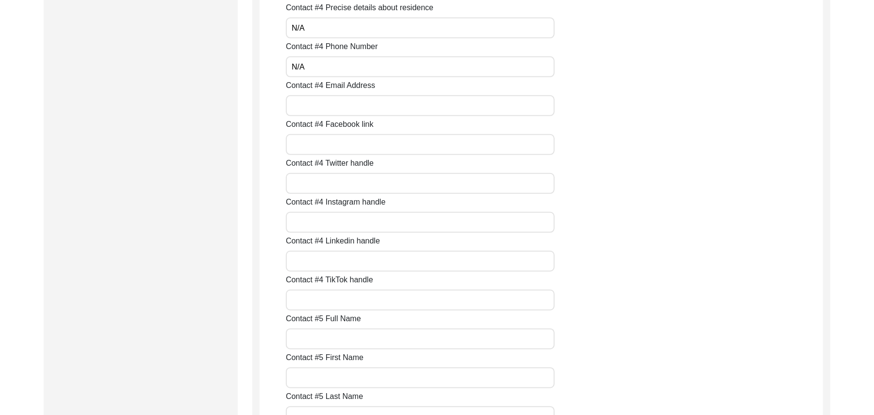
scroll to position [3027, 0]
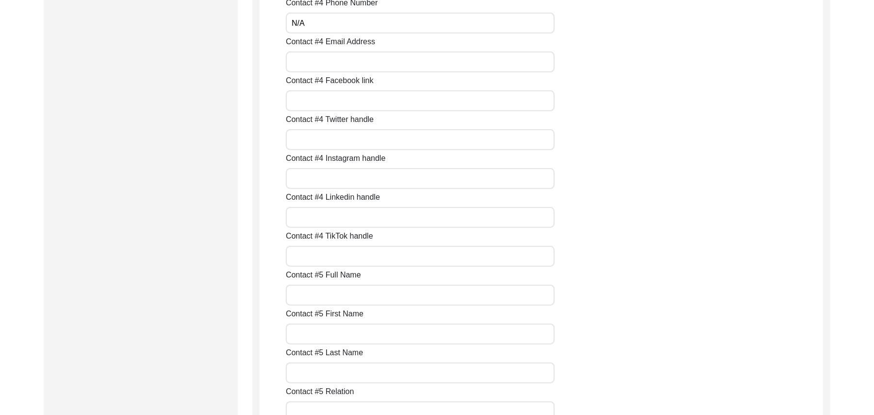
type input "N/A"
click at [309, 63] on input "Contact #4 Email Address" at bounding box center [420, 61] width 269 height 21
paste input "N/A"
type input "N/A"
click at [315, 101] on input "Contact #4 Facebook link" at bounding box center [420, 100] width 269 height 21
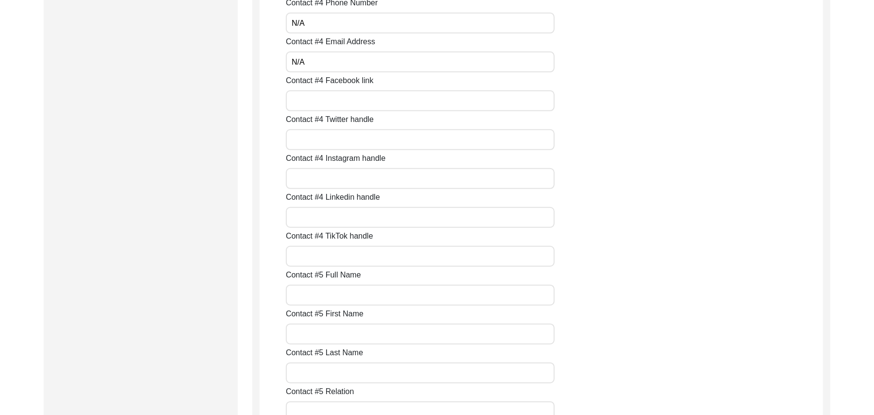
paste input "N/A"
type input "N/A"
click at [315, 144] on input "Contact #4 Twitter handle" at bounding box center [420, 139] width 269 height 21
paste input "N/A"
type input "N/A"
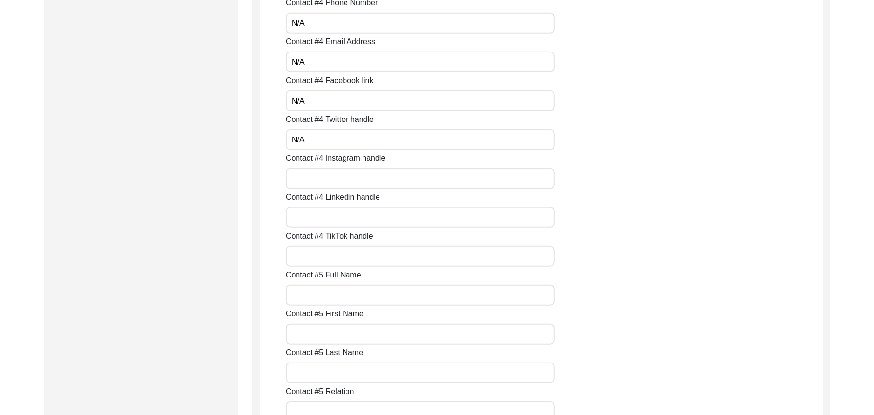
click at [317, 184] on input "Contact #4 Instagram handle" at bounding box center [420, 178] width 269 height 21
paste input "N/A"
type input "N/A"
click at [315, 218] on input "Contact #4 Linkedin handle" at bounding box center [420, 217] width 269 height 21
paste input "N/A"
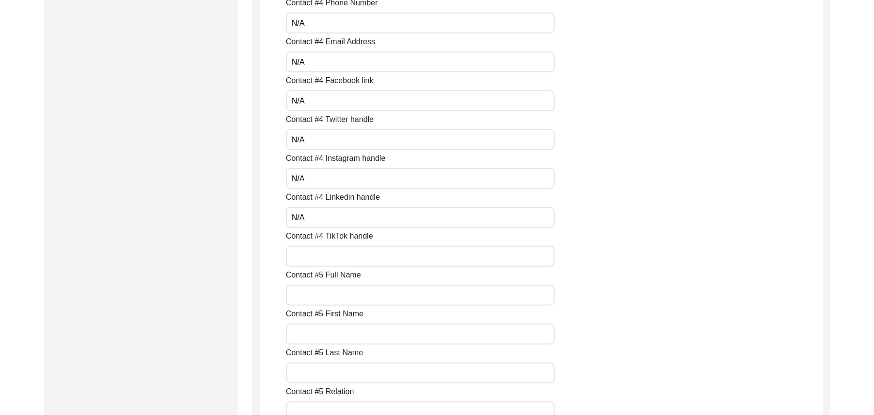
type input "N/A"
click at [317, 255] on input "Contact #4 TikTok handle" at bounding box center [420, 256] width 269 height 21
paste input "N/A"
type input "N/A"
click at [318, 294] on input "Contact #5 Full Name" at bounding box center [420, 294] width 269 height 21
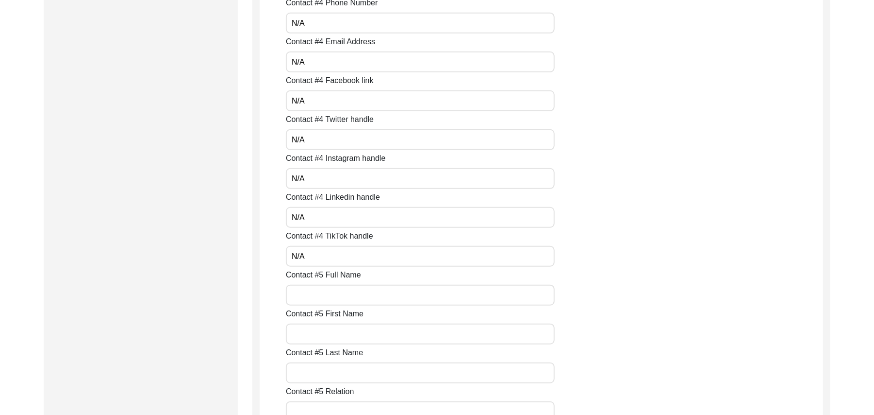
paste input "N/A"
type input "N/A"
click at [318, 330] on input "Contact #5 First Name" at bounding box center [420, 333] width 269 height 21
paste input "N/A"
type input "N/A"
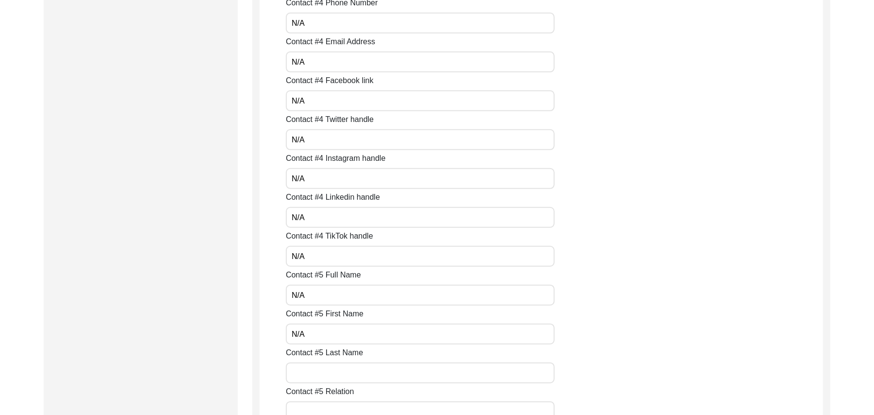
click at [323, 372] on input "Contact #5 Last Name" at bounding box center [420, 372] width 269 height 21
paste input "N/A"
type input "N/A"
click at [327, 406] on input "Contact #5 Relation" at bounding box center [420, 411] width 269 height 21
paste input "N/A"
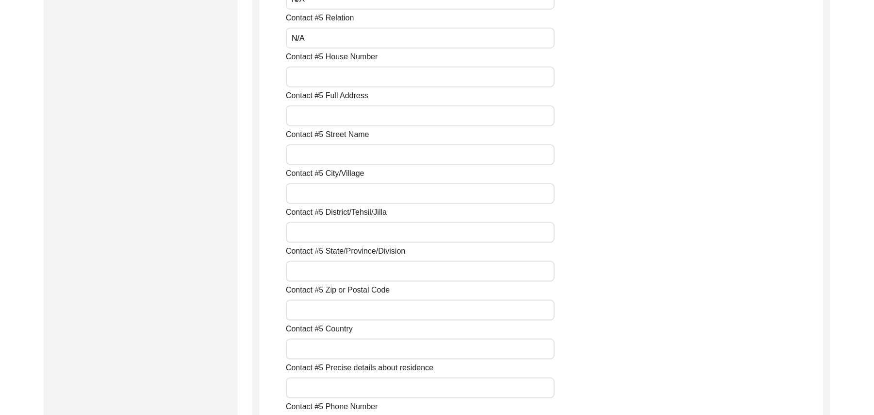
scroll to position [3444, 0]
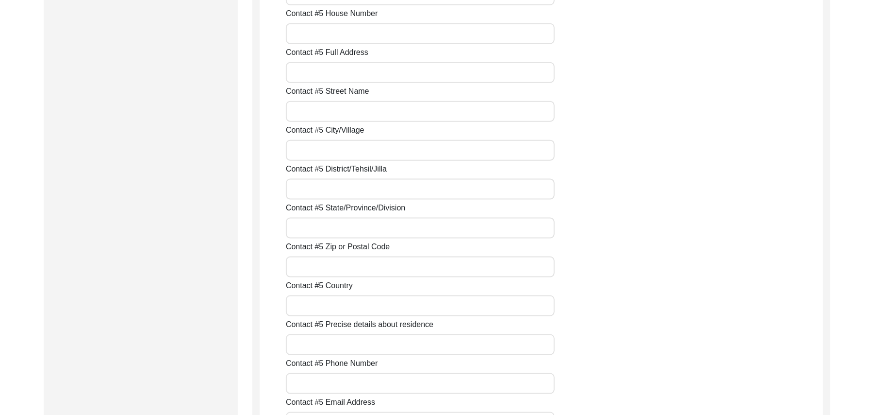
type input "N/A"
click at [303, 41] on input "Contact #5 House Number" at bounding box center [420, 33] width 269 height 21
paste input "N/A"
type input "N/A"
click at [309, 73] on input "Contact #5 Full Address" at bounding box center [420, 72] width 269 height 21
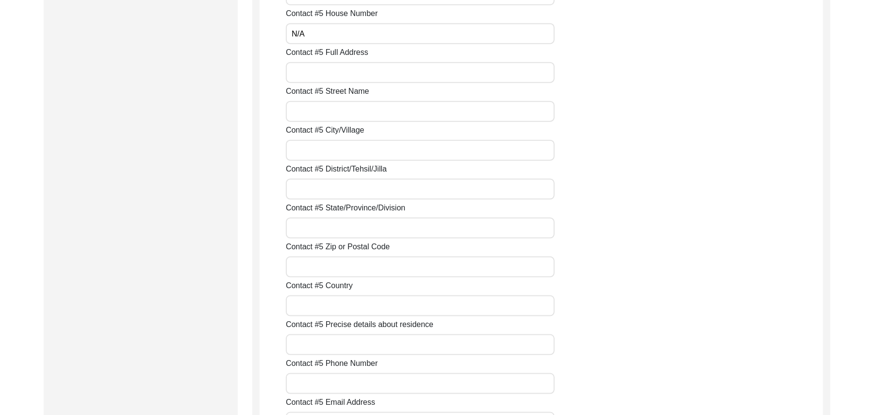
paste input "N/A"
type input "N/A"
click at [315, 110] on input "Contact #5 Street Name" at bounding box center [420, 111] width 269 height 21
paste input "N/A"
type input "N/A"
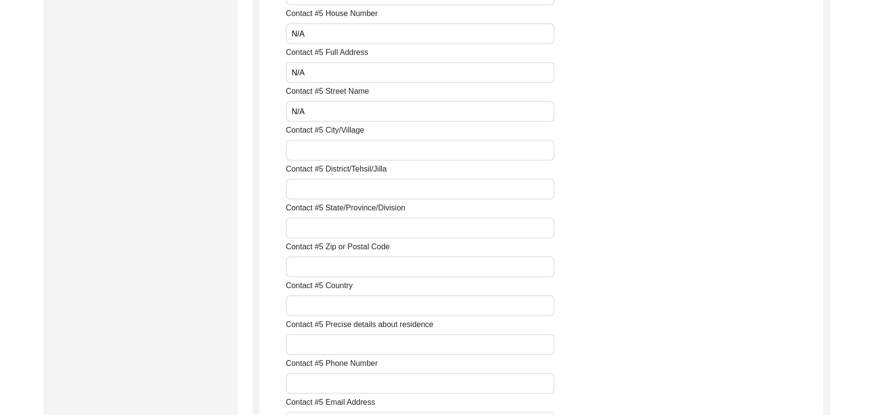
click at [324, 153] on input "Contact #5 City/Village" at bounding box center [420, 150] width 269 height 21
paste input "N/A"
type input "N/A"
click at [323, 189] on input "Contact #5 District/Tehsil/Jilla" at bounding box center [420, 189] width 269 height 21
paste input "N/A"
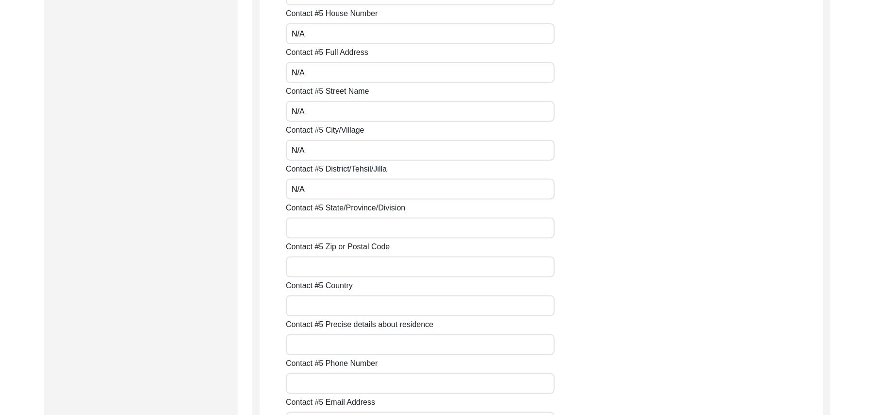
type input "N/A"
click at [323, 228] on input "Contact #5 State/Province/Division" at bounding box center [420, 227] width 269 height 21
paste input "N/A"
type input "N/A"
click at [319, 266] on input "Contact #5 Zip or Postal Code" at bounding box center [420, 266] width 269 height 21
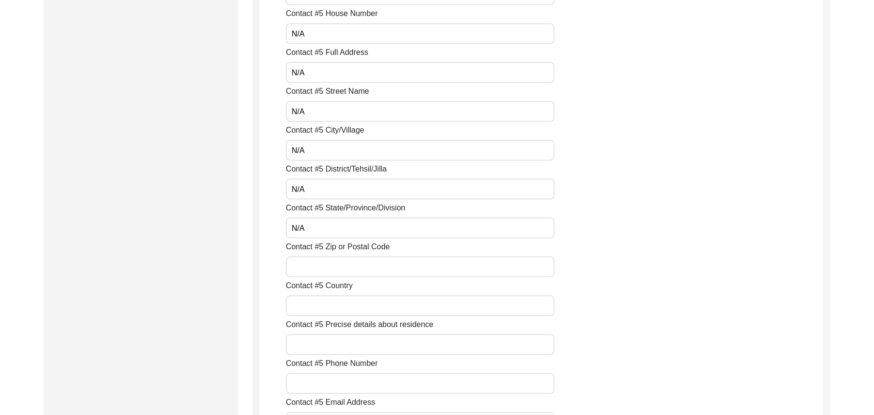
paste input "N/A"
type input "N/A"
click at [319, 305] on input "Contact #5 Country" at bounding box center [420, 305] width 269 height 21
paste input "N/A"
type input "N/A"
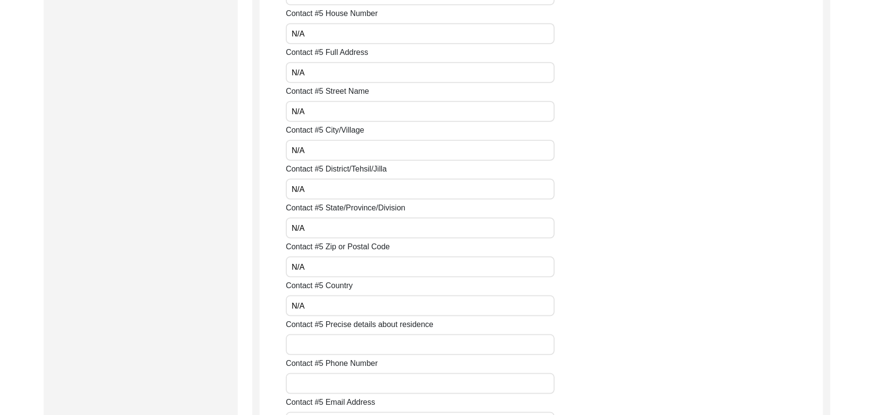
click at [321, 346] on input "Contact #5 Precise details about residence" at bounding box center [420, 344] width 269 height 21
paste input "N/A"
type input "N/A"
click at [320, 385] on input "Contact #5 Phone Number" at bounding box center [420, 383] width 269 height 21
paste input "N/A"
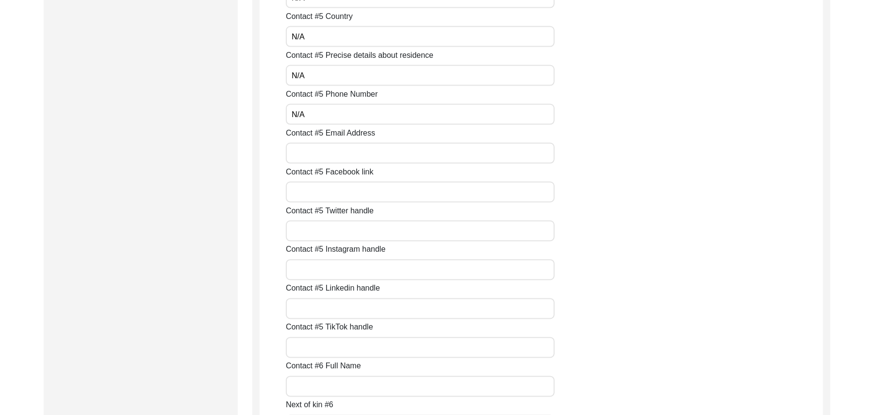
scroll to position [3791, 0]
type input "N/A"
click at [331, 74] on input "Contact #5 Email Address" at bounding box center [420, 75] width 269 height 21
paste input "N/A"
type input "N/A"
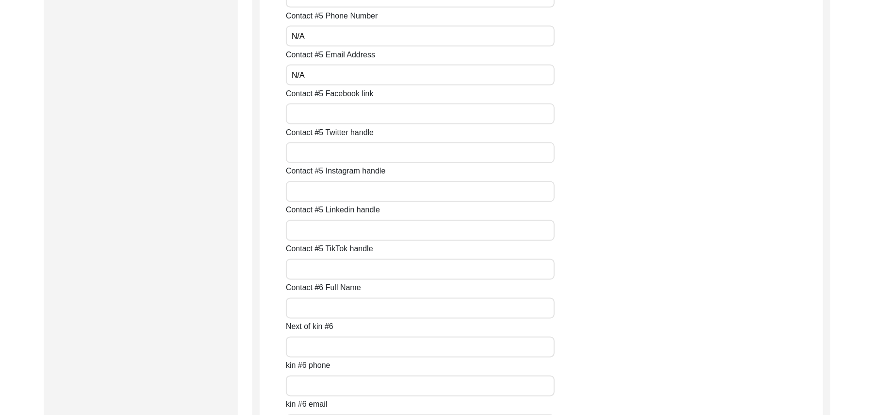
click at [323, 111] on input "Contact #5 Facebook link" at bounding box center [420, 113] width 269 height 21
paste input "N/A"
type input "N/A"
click at [319, 155] on input "Contact #5 Twitter handle" at bounding box center [420, 152] width 269 height 21
paste input "N/A"
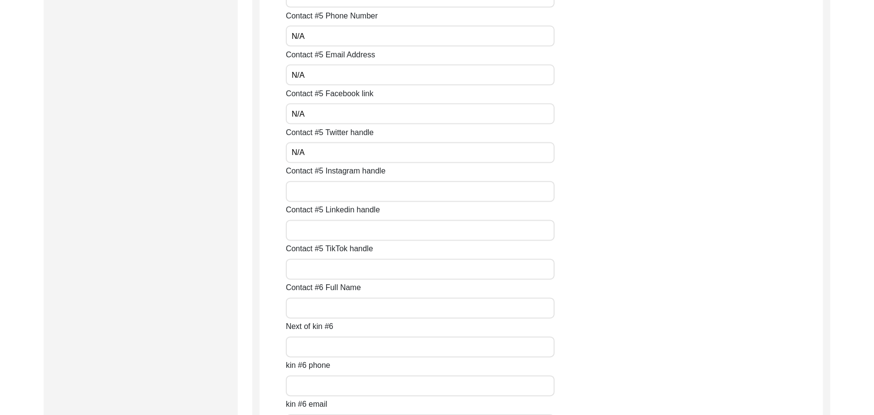
type input "N/A"
click at [320, 192] on input "Contact #5 Instagram handle" at bounding box center [420, 191] width 269 height 21
paste input "N/A"
type input "N/A"
click at [317, 234] on input "Contact #5 Linkedin handle" at bounding box center [420, 230] width 269 height 21
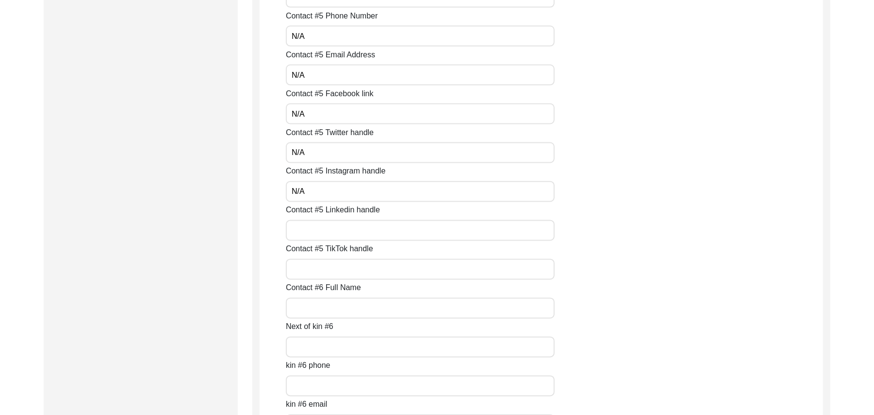
paste input "N/A"
type input "N/A"
click at [325, 276] on input "Contact #5 TikTok handle" at bounding box center [420, 269] width 269 height 21
paste input "N/A"
type input "N/A"
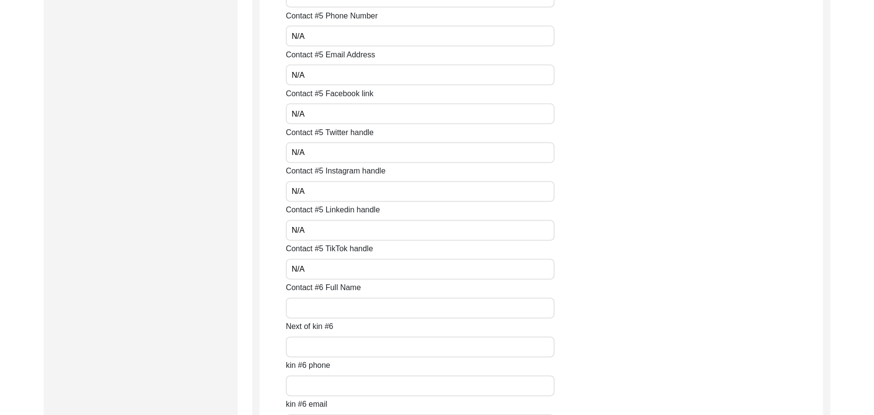
click at [325, 309] on input "Contact #6 Full Name" at bounding box center [420, 308] width 269 height 21
paste input "N/A"
type input "N/A"
click at [321, 350] on input "Next of kin #6" at bounding box center [420, 346] width 269 height 21
paste input "N/A"
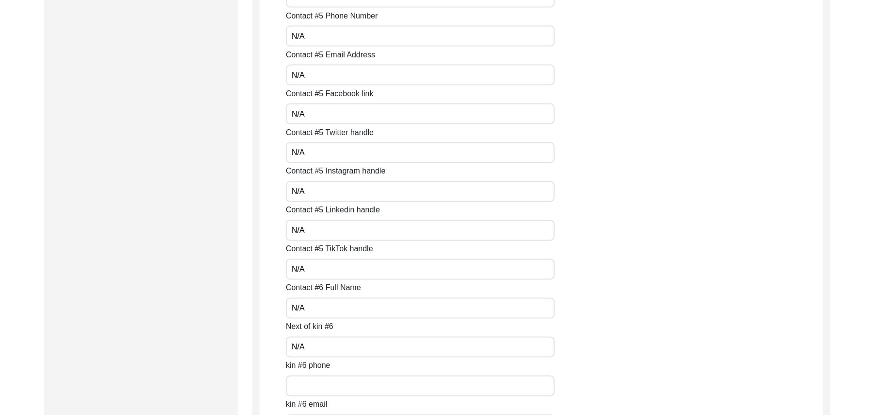
type input "N/A"
click at [317, 383] on input "kin #6 phone" at bounding box center [420, 385] width 269 height 21
paste input "N/A"
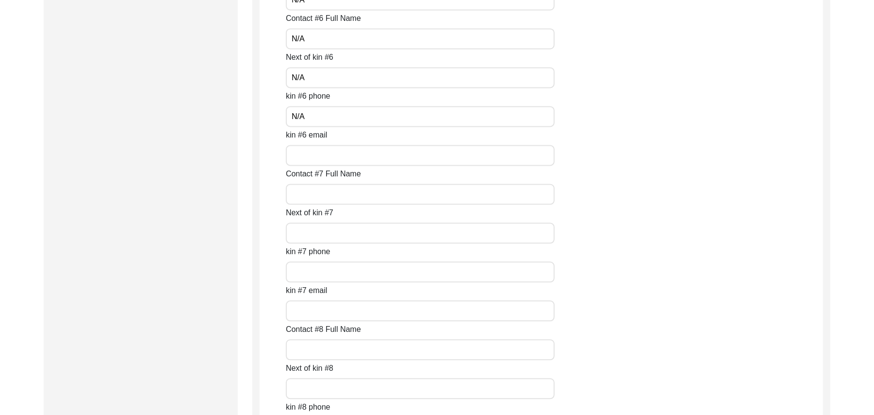
scroll to position [4112, 0]
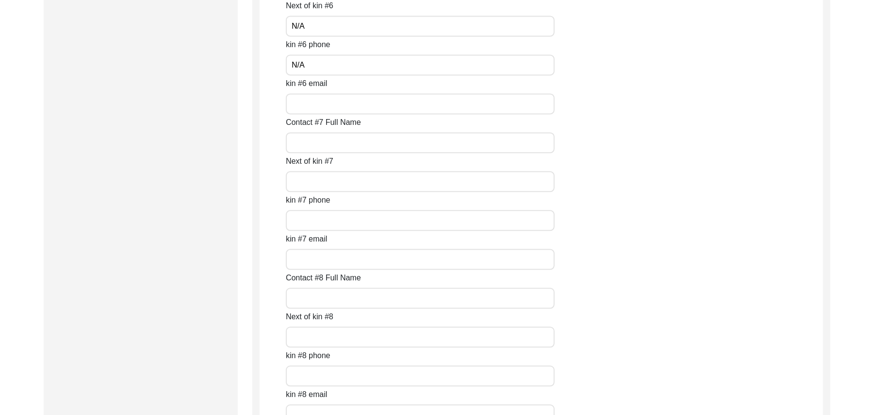
type input "N/A"
click at [339, 105] on input "kin #6 email" at bounding box center [420, 103] width 269 height 21
paste input "N/A"
type input "N/A"
click at [328, 140] on input "Contact #7 Full Name" at bounding box center [420, 142] width 269 height 21
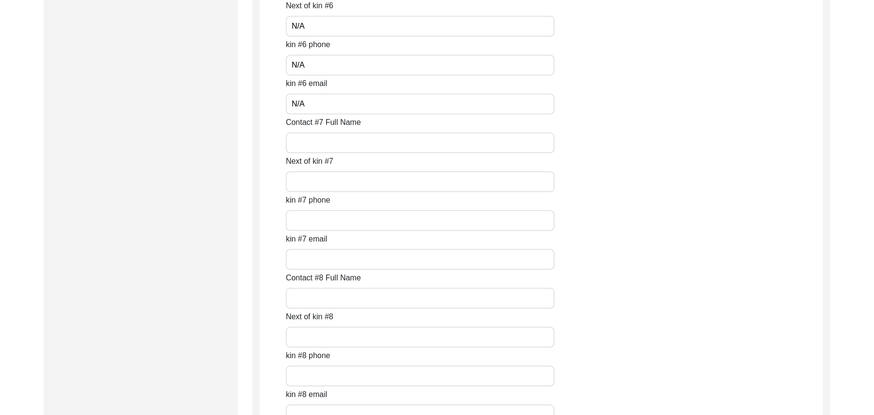
paste input "N/A"
type input "N/A"
click at [321, 183] on input "Next of kin #7" at bounding box center [420, 181] width 269 height 21
paste input "N/A"
type input "N/A"
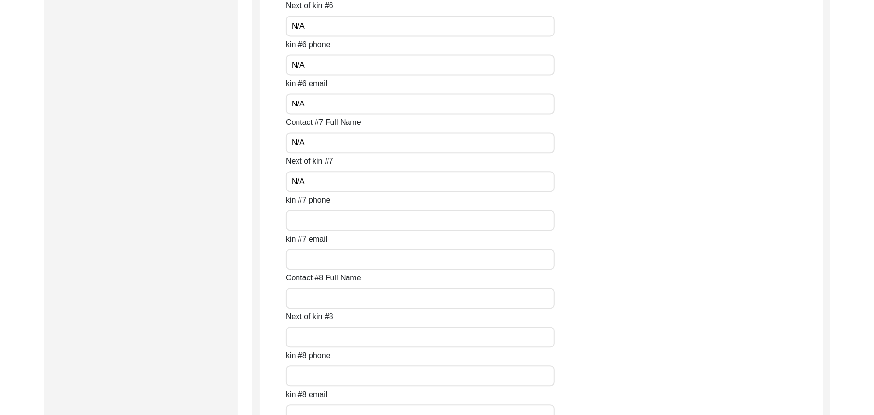
click at [317, 224] on input "kin #7 phone" at bounding box center [420, 220] width 269 height 21
paste input "N/A"
type input "N/A"
click at [319, 255] on input "kin #7 email" at bounding box center [420, 259] width 269 height 21
paste input "N/A"
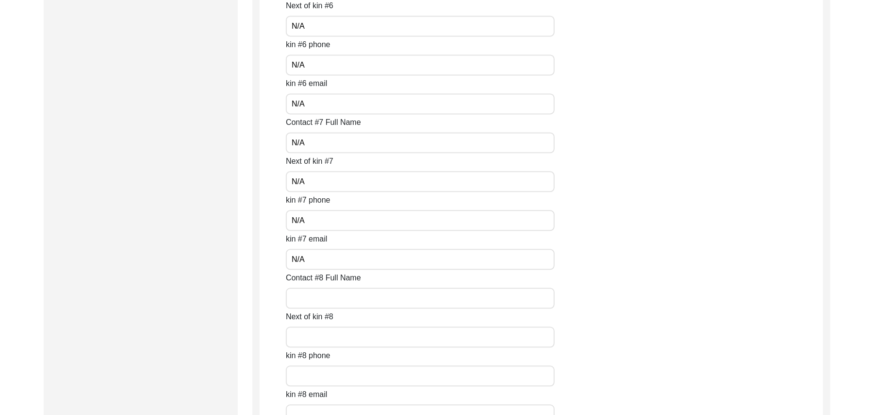
type input "N/A"
click at [317, 298] on input "Contact #8 Full Name" at bounding box center [420, 297] width 269 height 21
paste input "N/A"
type input "N/A"
click at [321, 340] on input "Next of kin #8" at bounding box center [420, 336] width 269 height 21
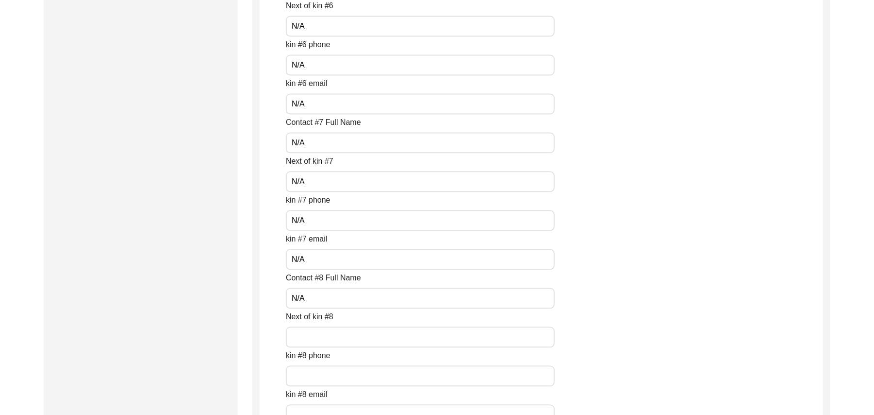
paste input "N/A"
type input "N/A"
click at [314, 377] on input "text" at bounding box center [420, 375] width 269 height 21
paste input "N/A"
type input "N/A"
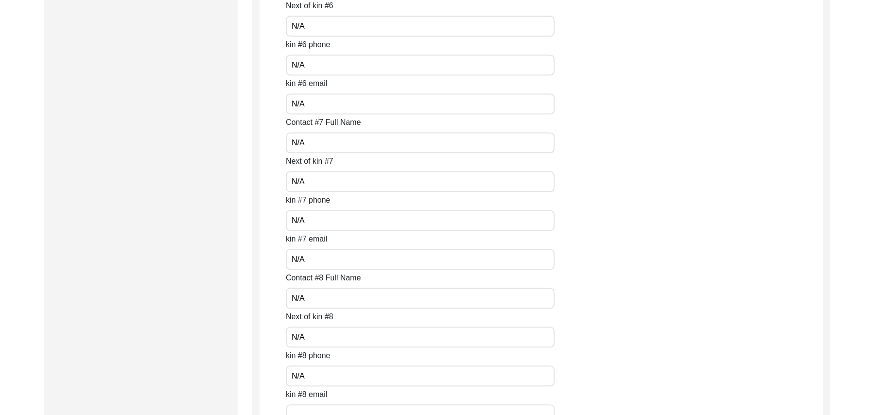
click at [314, 406] on input "text" at bounding box center [420, 414] width 269 height 21
paste input "N/A"
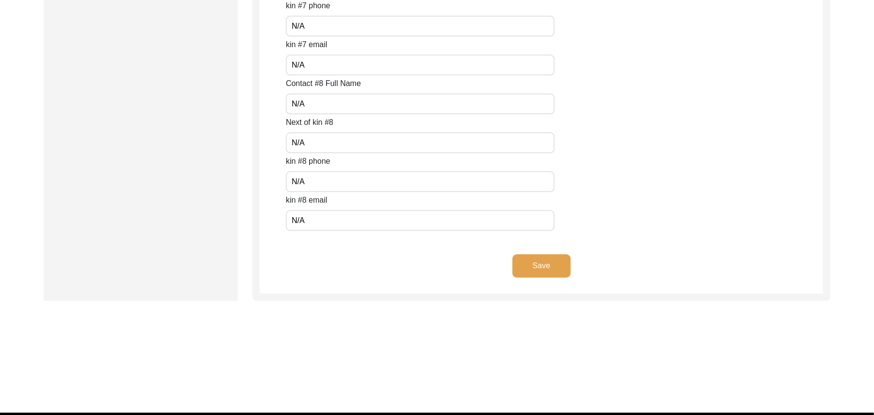
scroll to position [4330, 0]
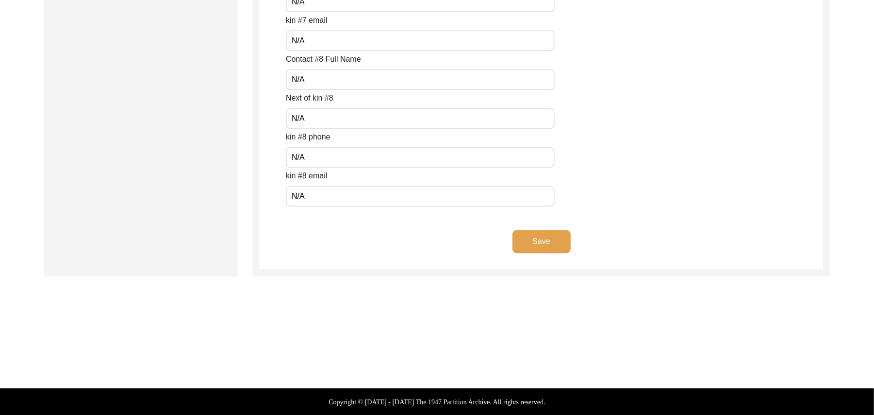
type input "N/A"
click at [538, 235] on button "Save" at bounding box center [542, 241] width 58 height 23
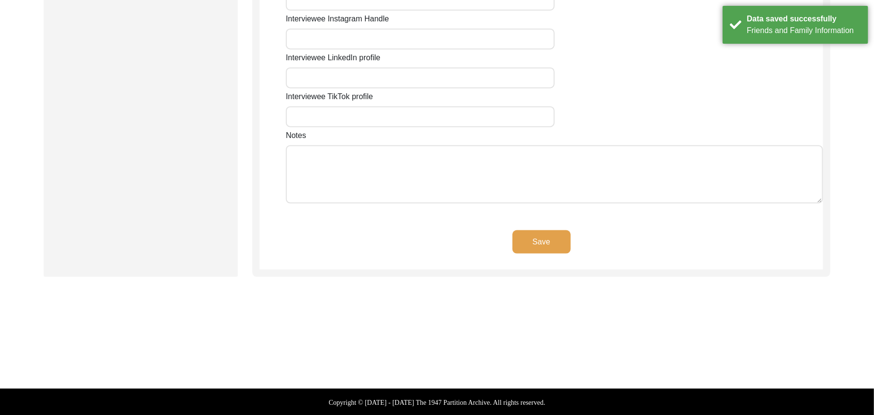
type input "N/A"
type input "Chak 383JB Alehr Khurd"
type input "[GEOGRAPHIC_DATA]"
type input "[PERSON_NAME]/ [PERSON_NAME]"
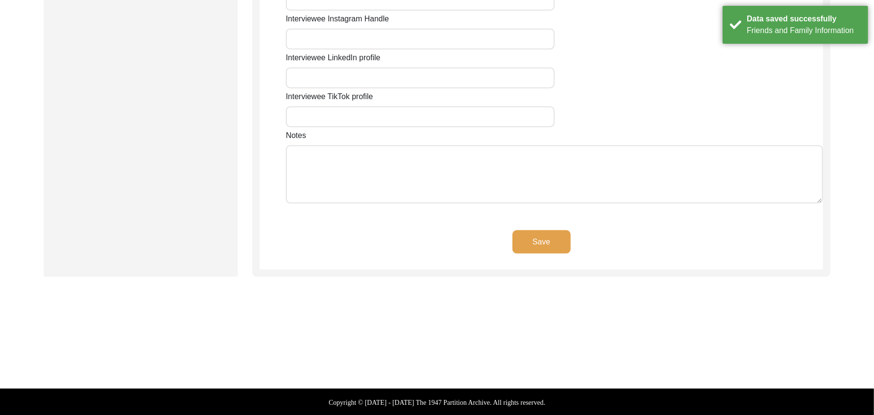
type input "36051"
type input "[GEOGRAPHIC_DATA]"
type input "Chak 383JB Alehr Khurd/ [GEOGRAPHIC_DATA] [PERSON_NAME]"
type input "Chak 383JB Alehr [GEOGRAPHIC_DATA], [GEOGRAPHIC_DATA], [GEOGRAPHIC_DATA]"
type input "N/A"
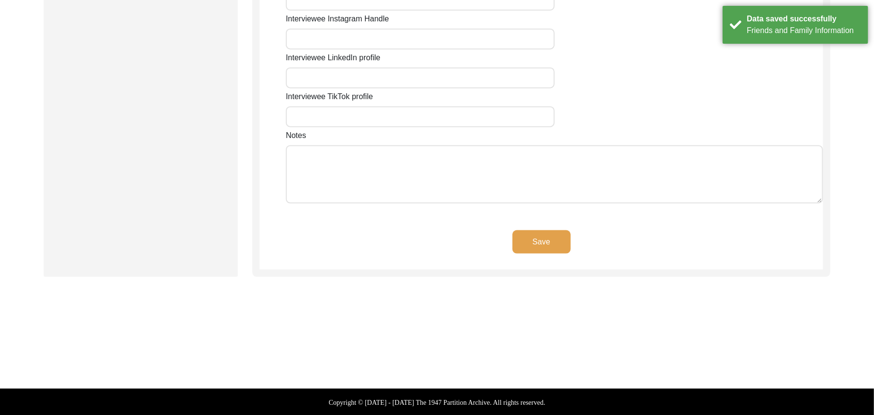
type input "N/A"
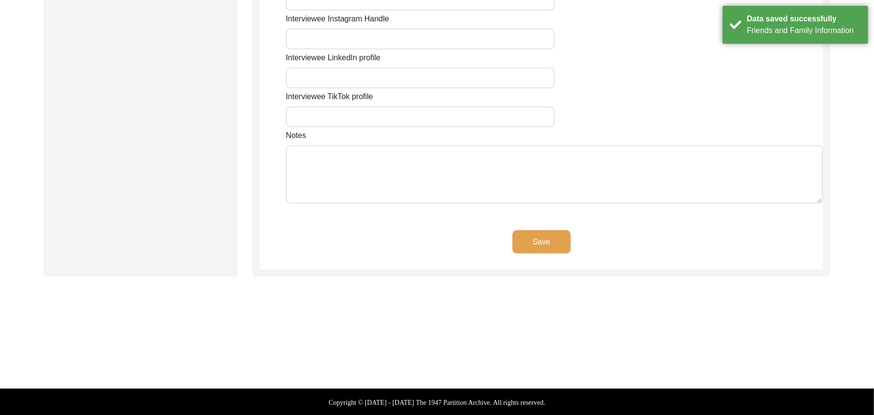
type input "N/A"
type textarea "N/A"
click at [539, 238] on button "Save" at bounding box center [542, 241] width 58 height 23
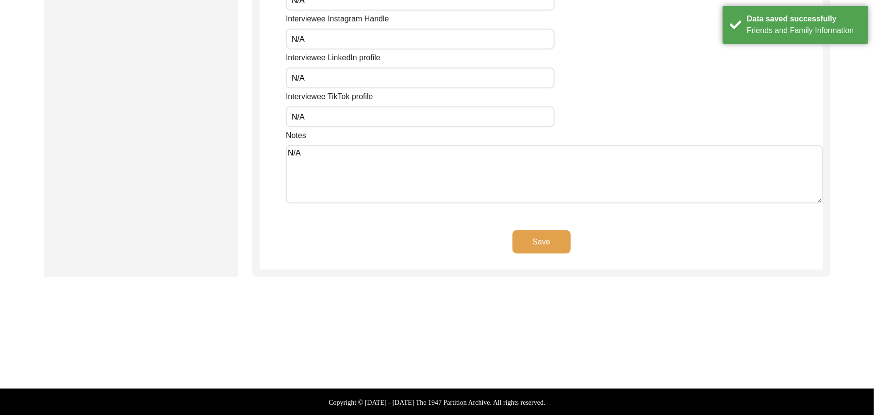
scroll to position [519, 0]
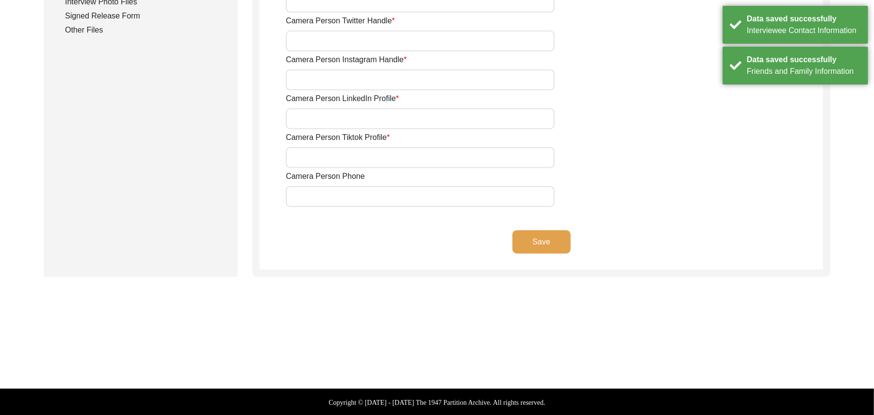
type input "03337682214"
type input "[EMAIL_ADDRESS][DOMAIN_NAME]"
type input "N/A"
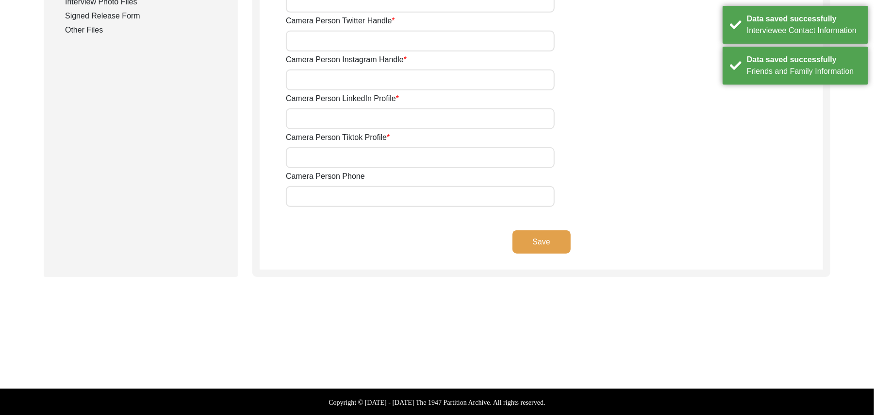
type input "N/A"
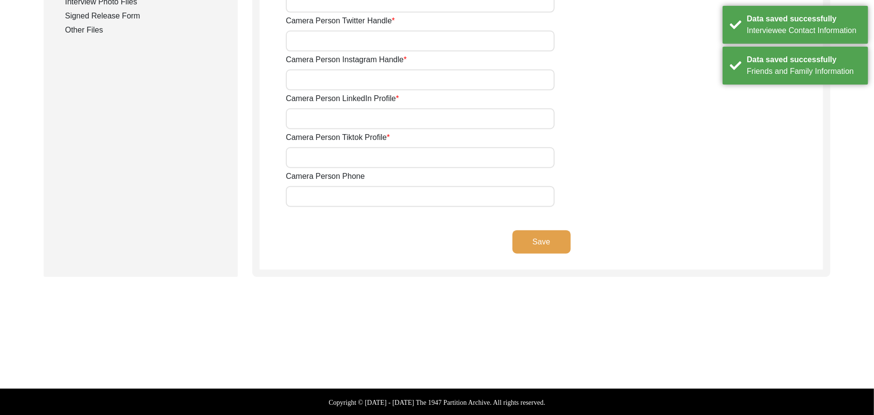
type input "N/A"
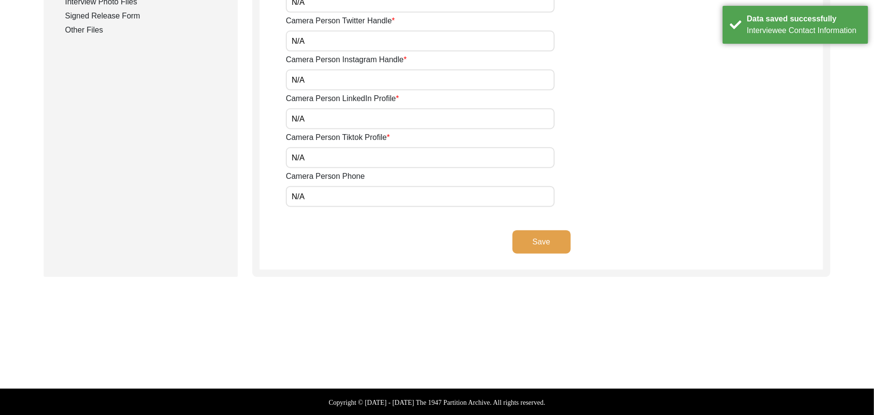
click at [539, 238] on button "Save" at bounding box center [542, 241] width 58 height 23
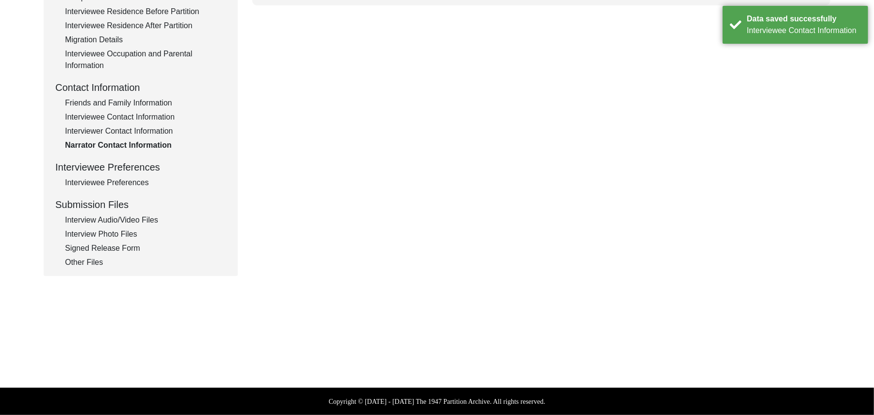
scroll to position [286, 0]
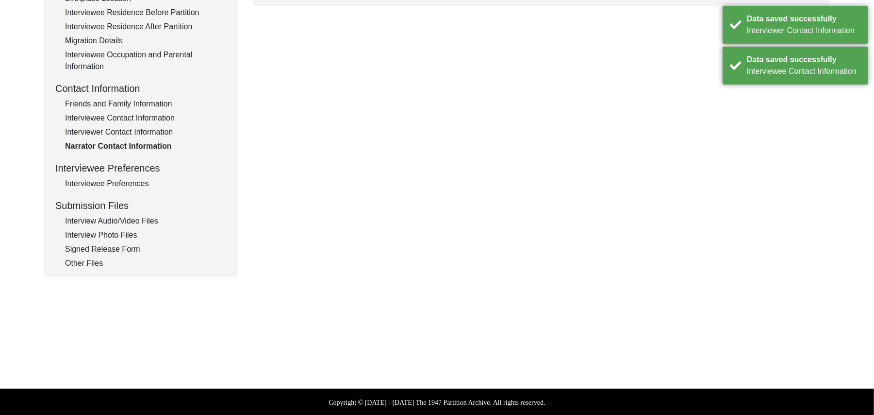
type textarea "N/A"
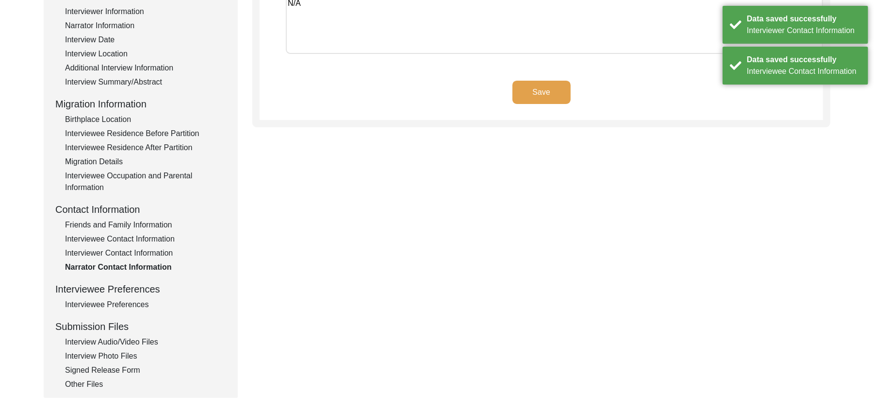
scroll to position [90, 0]
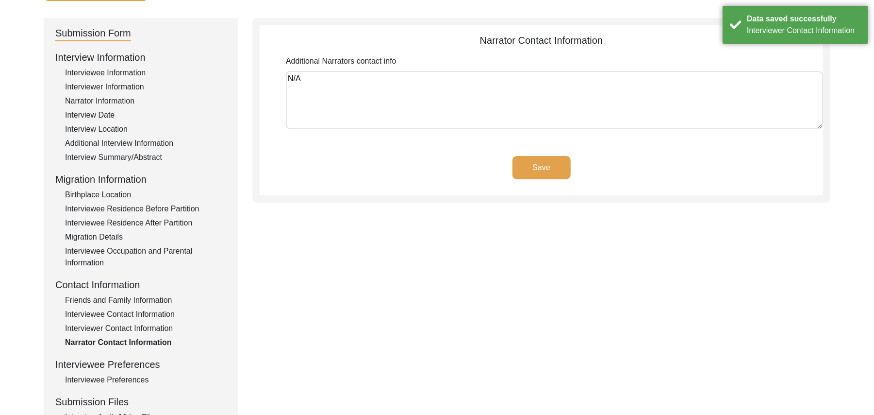
click at [564, 164] on button "Save" at bounding box center [542, 167] width 58 height 23
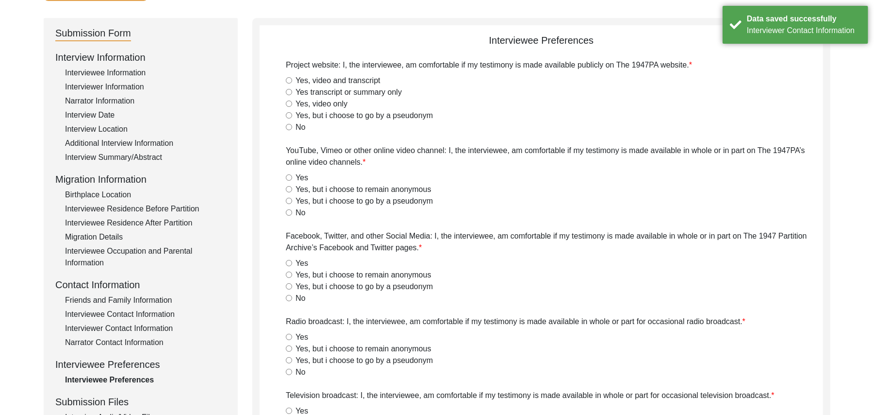
radio input "true"
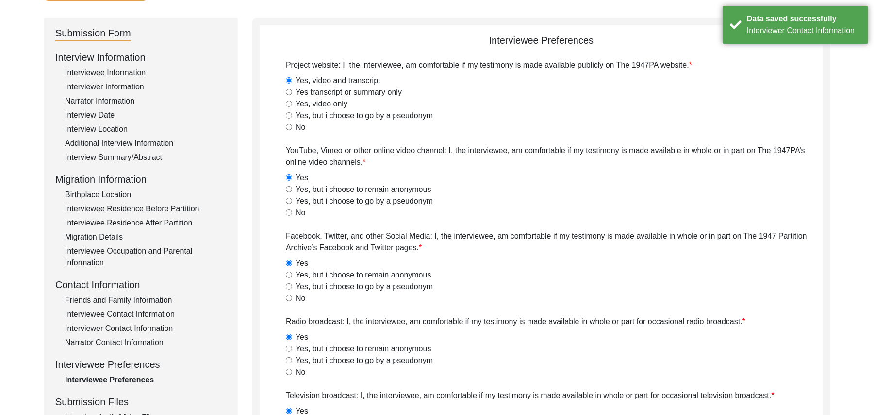
radio input "true"
type textarea "N/A"
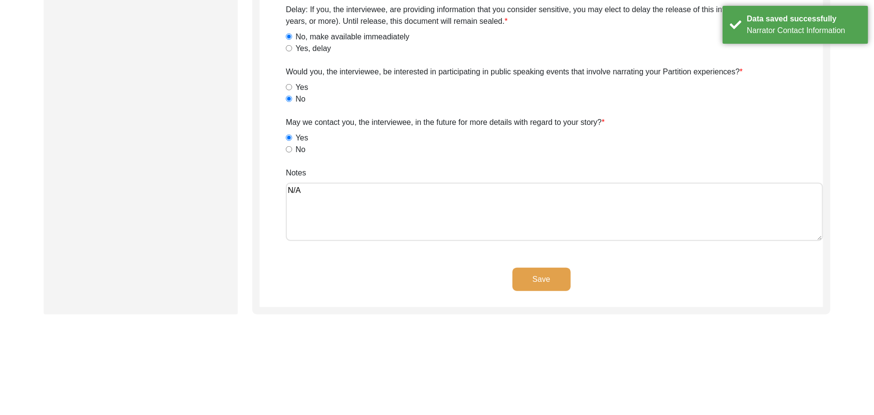
scroll to position [661, 0]
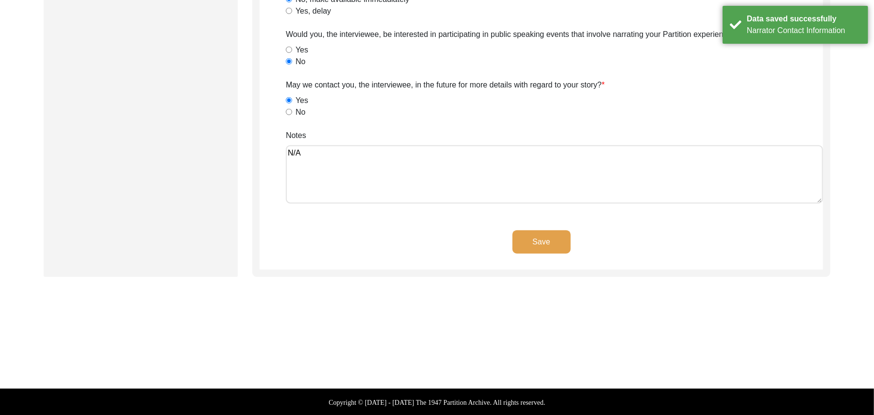
click at [545, 239] on button "Save" at bounding box center [542, 241] width 58 height 23
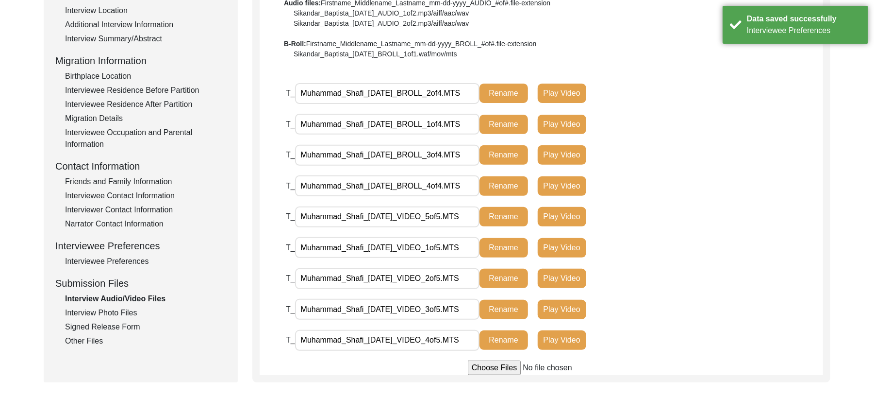
scroll to position [198, 0]
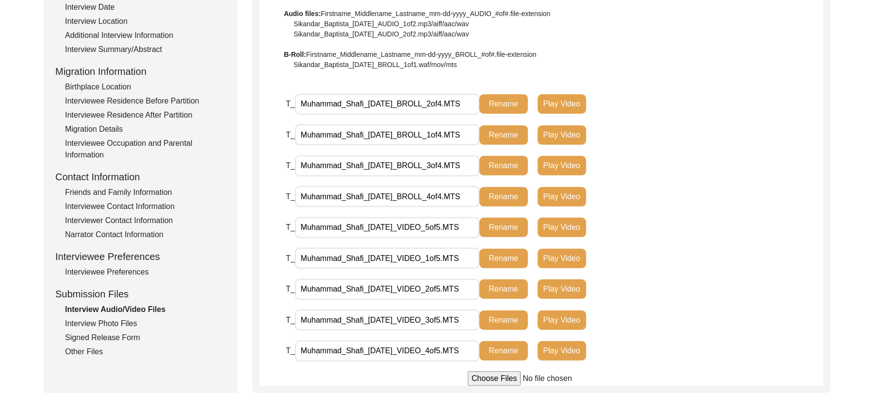
click at [117, 320] on div "Interview Photo Files" at bounding box center [145, 323] width 161 height 12
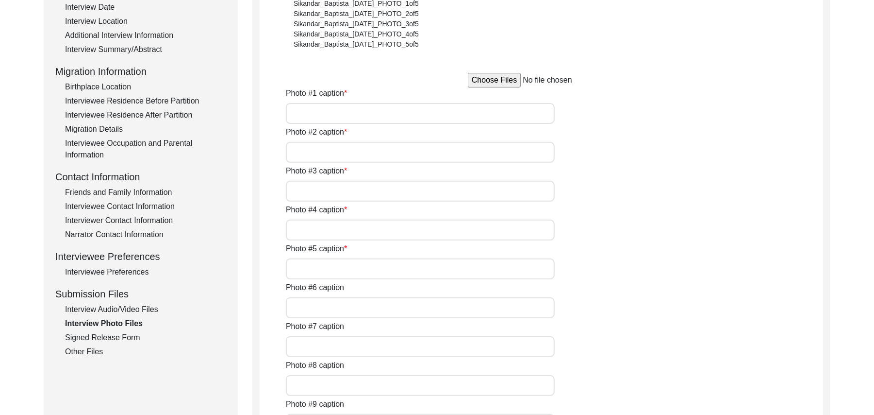
type input "[PERSON_NAME]"
type input "[PERSON_NAME] with [PERSON_NAME]"
type input "[PERSON_NAME] With [PERSON_NAME]"
type input "[PERSON_NAME]"
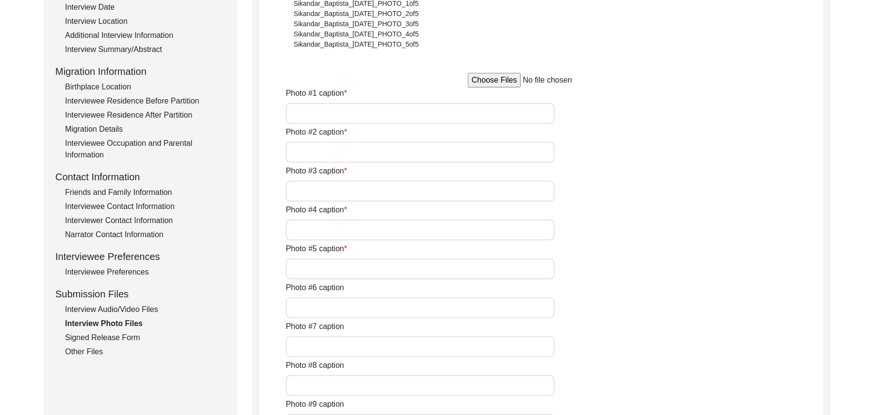
type input "N/A"
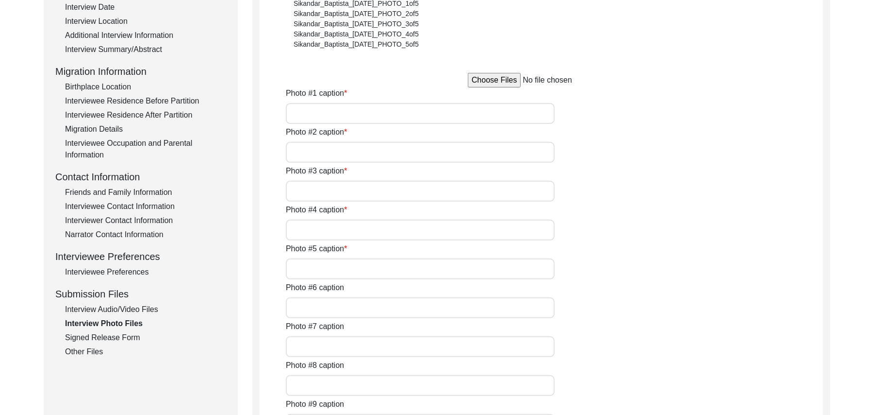
type input "N/A"
type textarea "N/A"
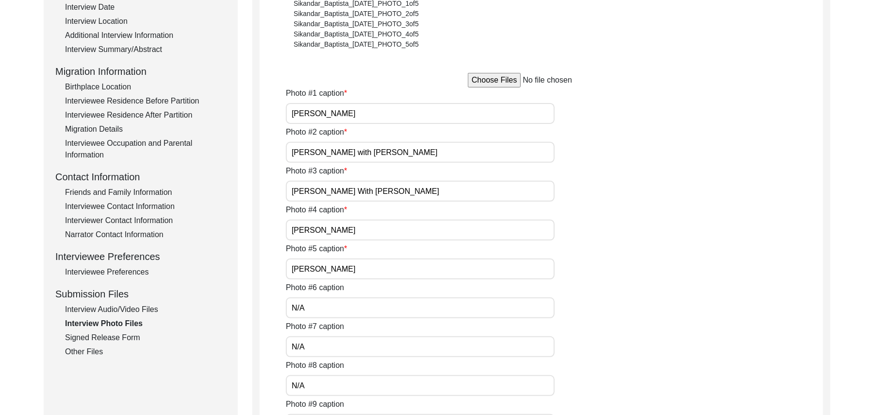
type input "N/A"
type input "JPG"
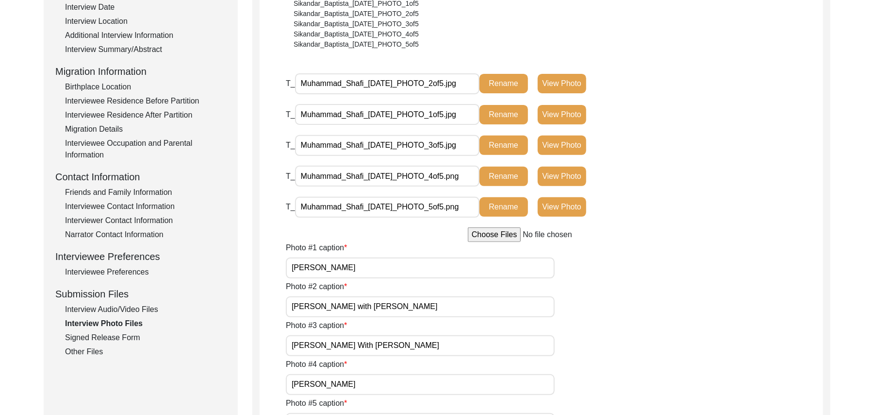
click at [117, 333] on div "Signed Release Form" at bounding box center [145, 338] width 161 height 12
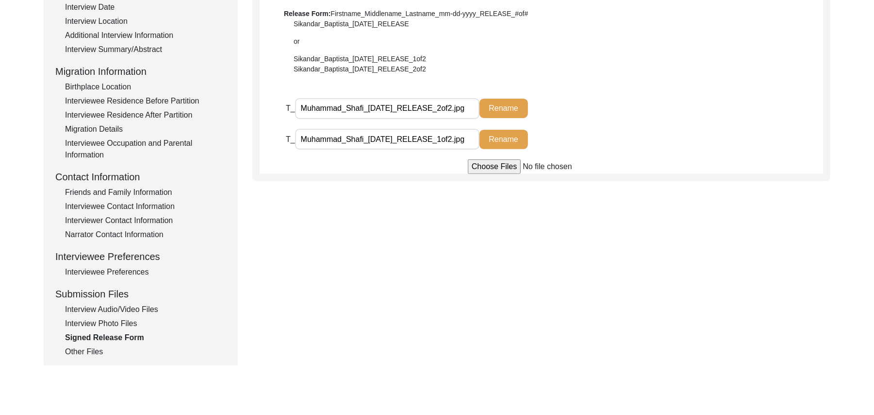
click at [92, 348] on div "Other Files" at bounding box center [145, 352] width 161 height 12
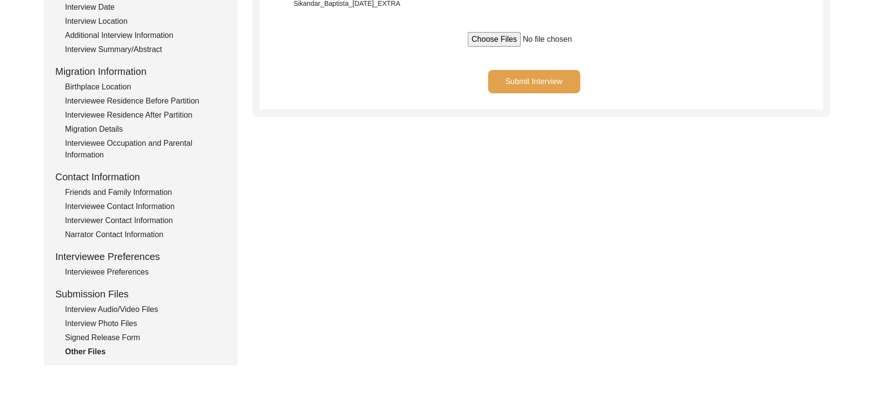
click at [531, 76] on button "Submit Interview" at bounding box center [534, 81] width 92 height 23
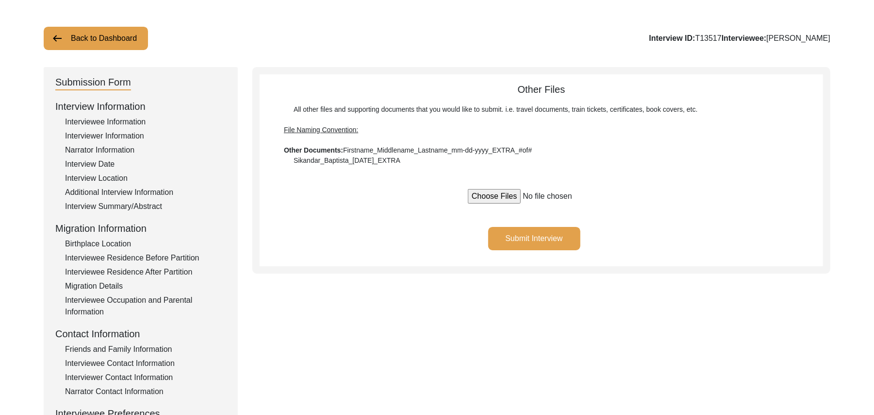
scroll to position [20, 0]
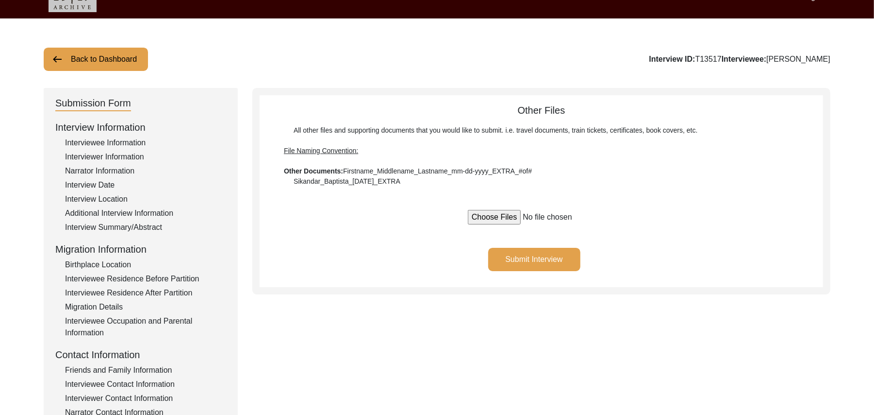
click at [144, 222] on div "Interview Summary/Abstract" at bounding box center [145, 227] width 161 height 12
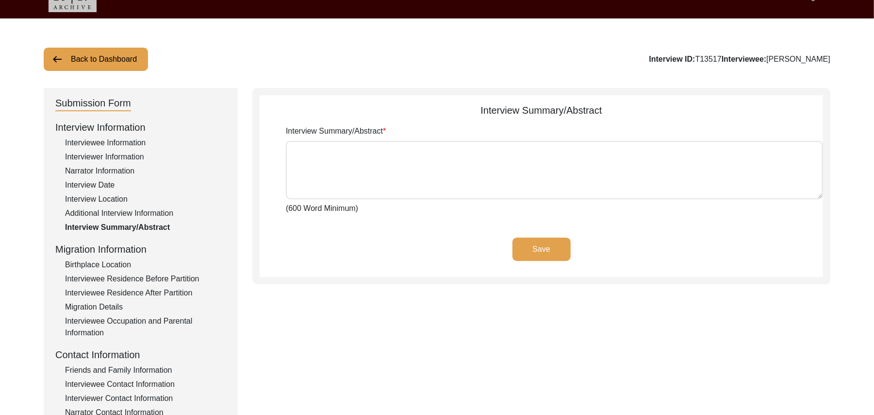
click at [364, 171] on textarea "Interview Summary/Abstract" at bounding box center [554, 170] width 537 height 58
paste textarea "[PERSON_NAME] [PERSON_NAME] [PERSON_NAME] Son of [PERSON_NAME] was born at the …"
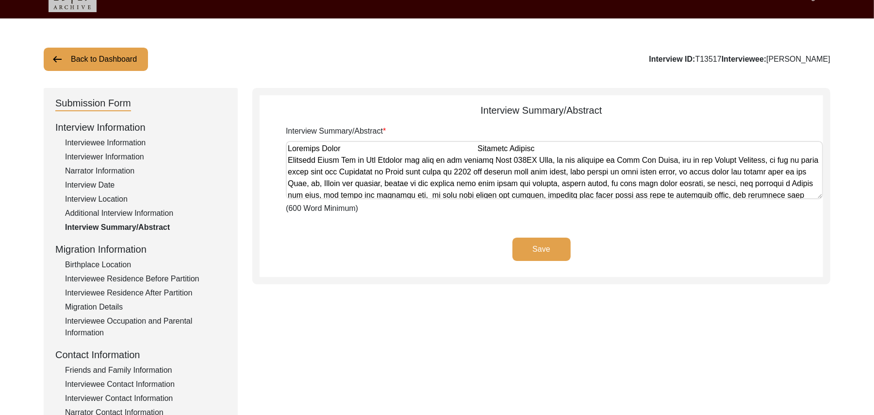
scroll to position [420, 0]
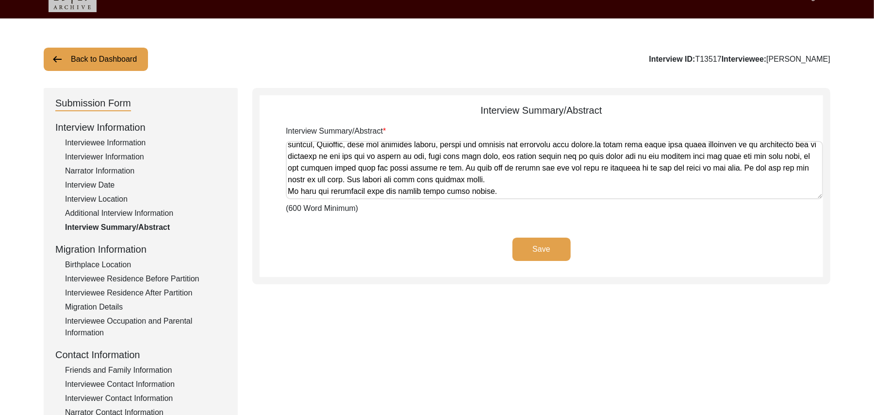
type textarea "[PERSON_NAME] [PERSON_NAME] [PERSON_NAME] Son of [PERSON_NAME] was born at the …"
click at [527, 248] on button "Save" at bounding box center [542, 248] width 58 height 23
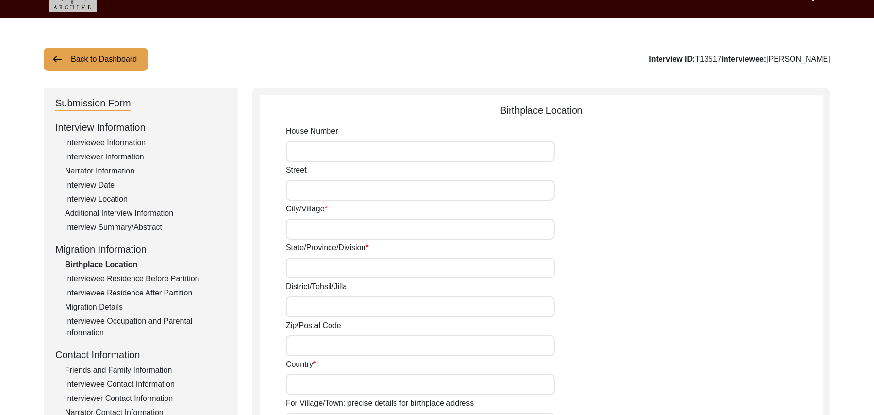
type input "N/A"
type input "Chak 383JB Alehr Khurd"
type input "[GEOGRAPHIC_DATA]"
type input "[PERSON_NAME]/ Toba Tek Sigh"
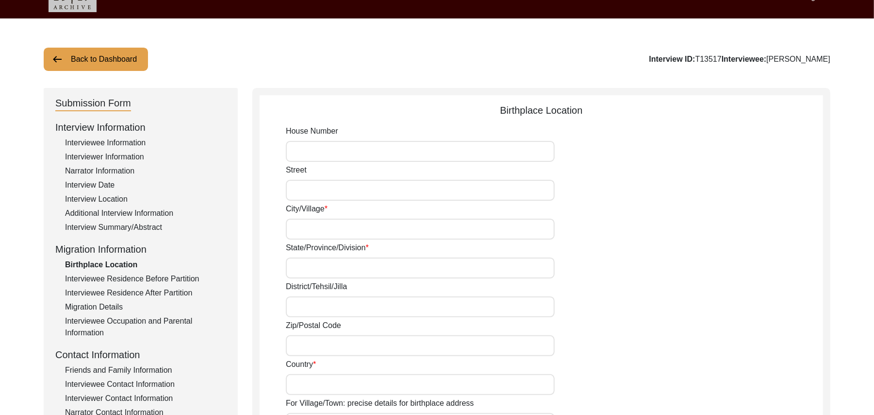
type input "36051"
type input "[GEOGRAPHIC_DATA]"
type input "Chak 383JB Alehr Khurd/ [GEOGRAPHIC_DATA] [PERSON_NAME]"
type input "Chak 383JB Alehr [GEOGRAPHIC_DATA], [GEOGRAPHIC_DATA], [GEOGRAPHIC_DATA]"
type input "N/A"
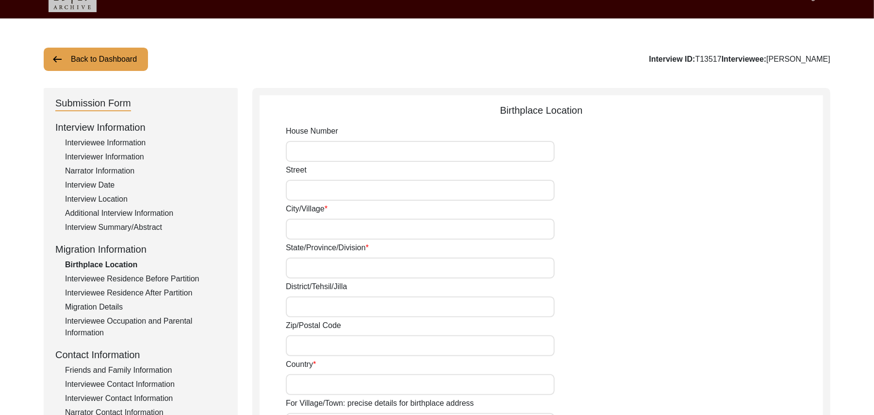
type input "N/A"
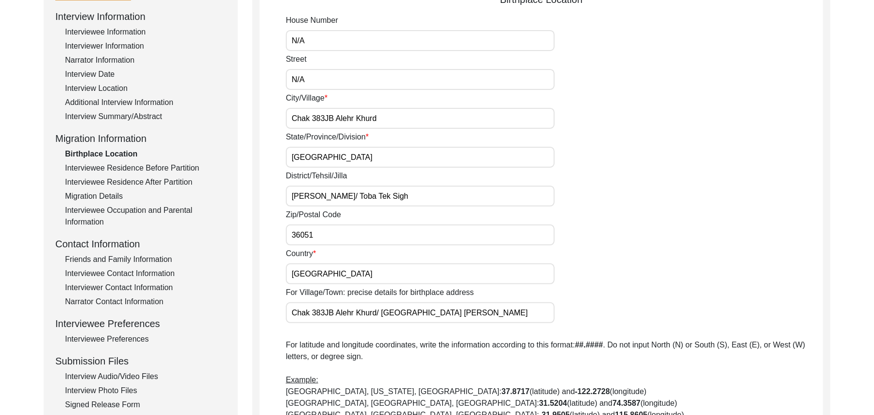
scroll to position [133, 0]
click at [152, 253] on div "Friends and Family Information" at bounding box center [145, 258] width 161 height 12
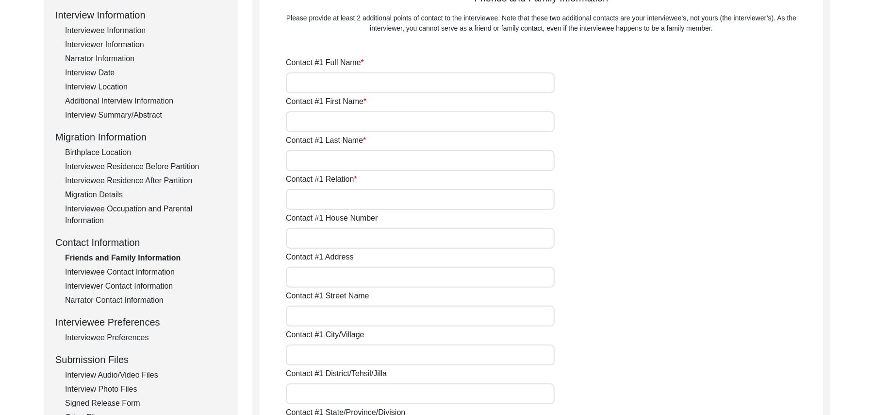
type input "[PERSON_NAME]"
type input "Awais"
type input "Mazhar"
type input "Grandson"
type input "N/A"
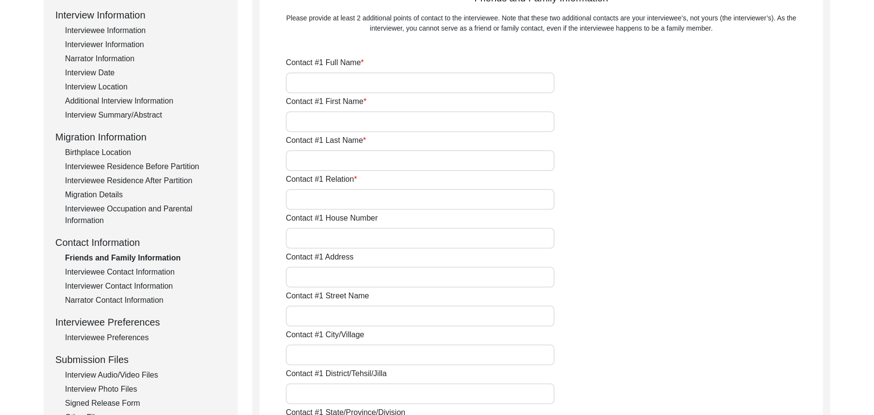
type input "Chak 383JB"
type input "N/A"
type input "Chak 383JB"
type input "[PERSON_NAME]/ [PERSON_NAME]"
type input "[GEOGRAPHIC_DATA]"
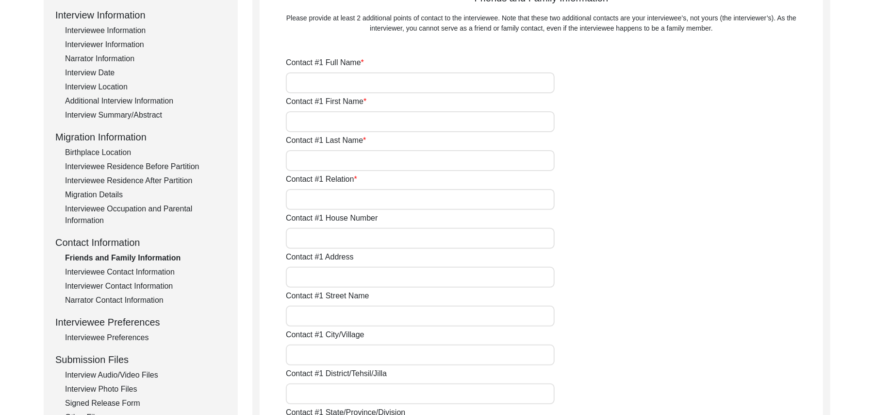
type input "36120"
type input "[GEOGRAPHIC_DATA]"
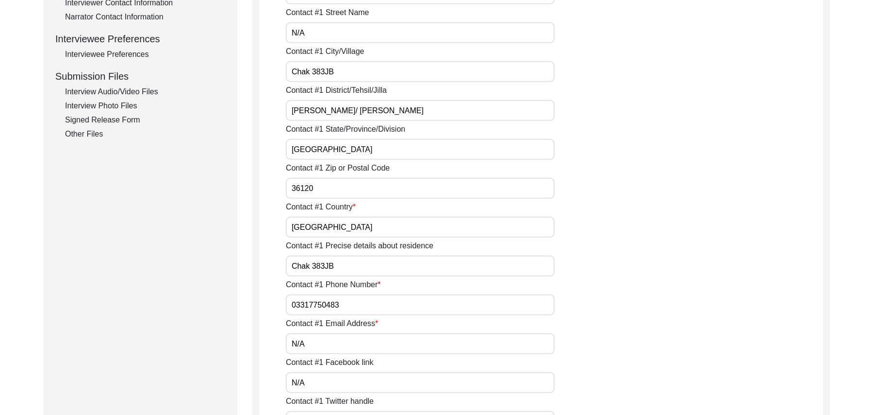
scroll to position [431, 0]
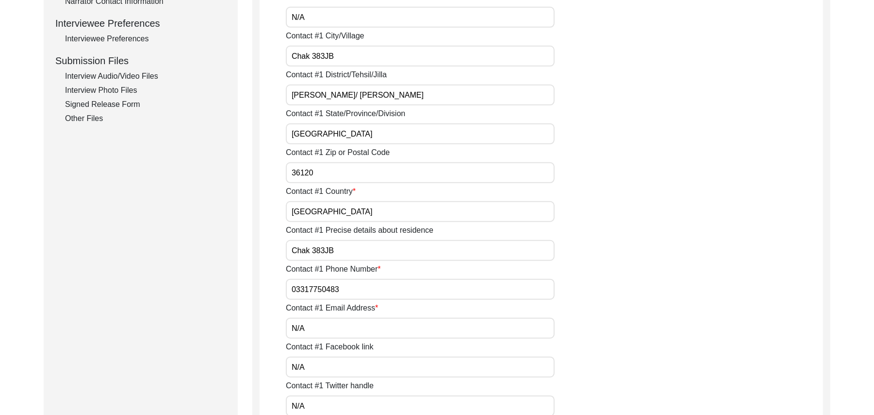
click at [317, 175] on input "36120" at bounding box center [420, 172] width 269 height 21
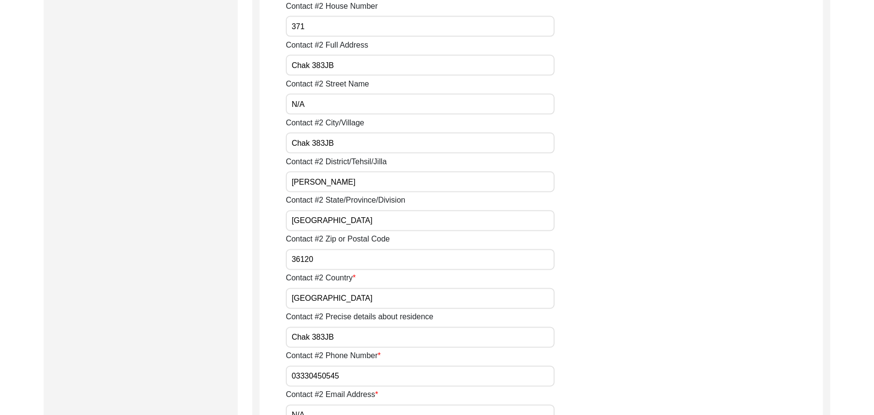
scroll to position [1137, 0]
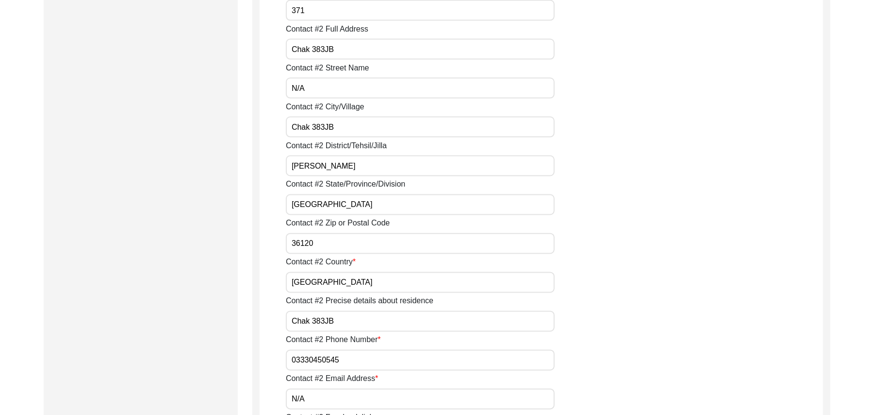
click at [315, 244] on input "36120" at bounding box center [420, 243] width 269 height 21
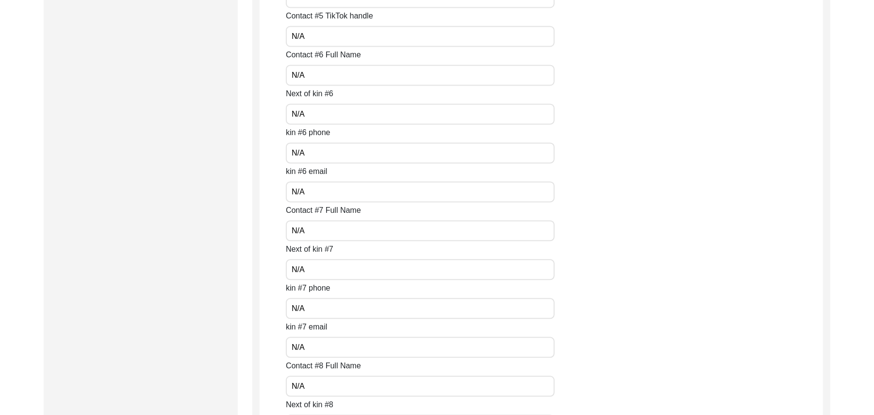
scroll to position [4330, 0]
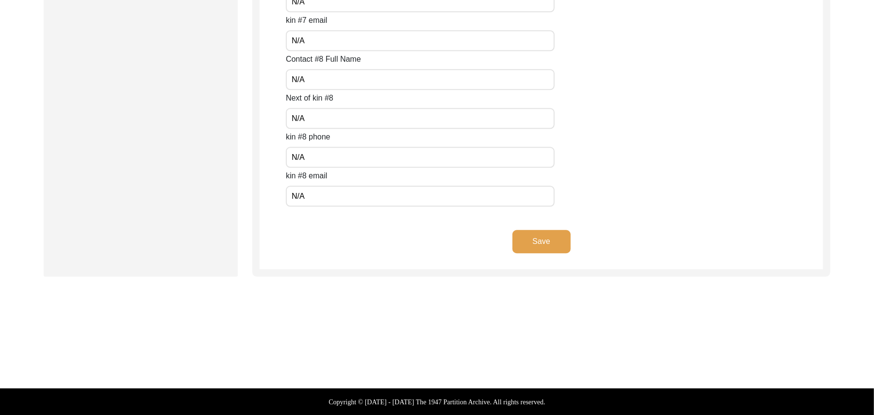
click at [550, 241] on button "Save" at bounding box center [542, 241] width 58 height 23
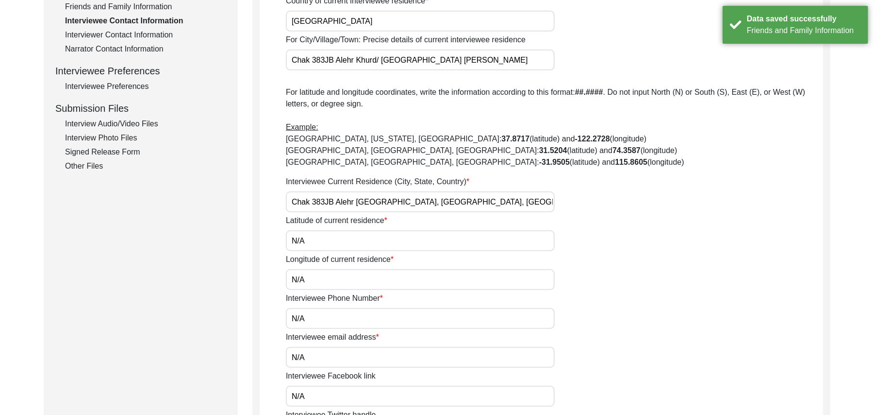
scroll to position [375, 0]
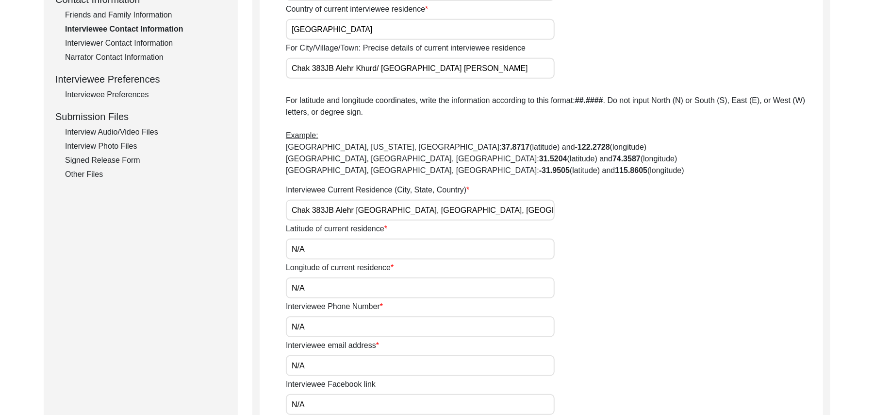
click at [83, 171] on div "Other Files" at bounding box center [145, 174] width 161 height 12
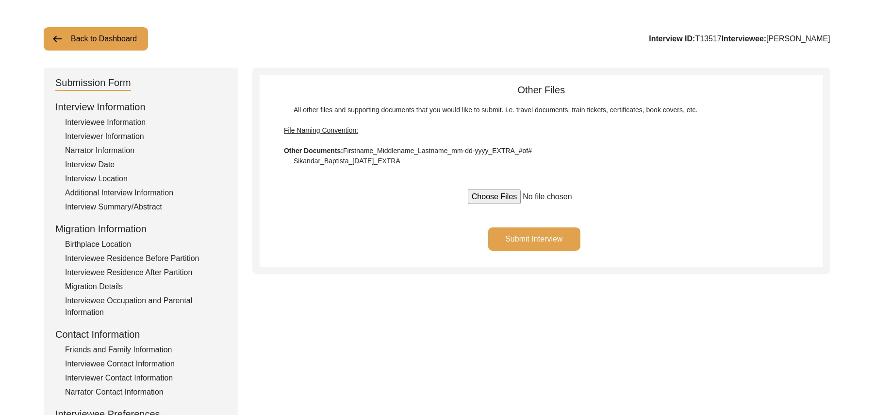
scroll to position [16, 0]
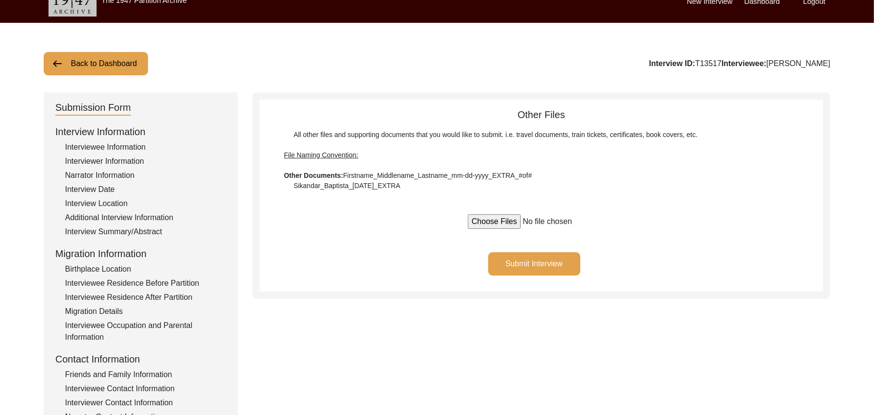
click at [538, 255] on button "Submit Interview" at bounding box center [534, 263] width 92 height 23
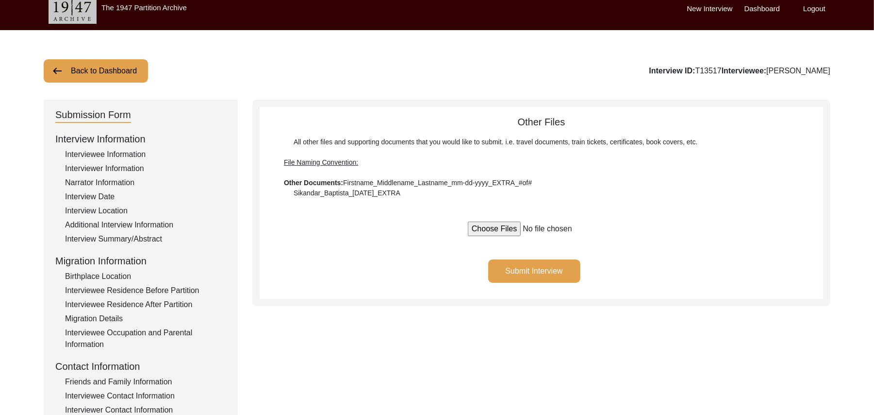
scroll to position [0, 0]
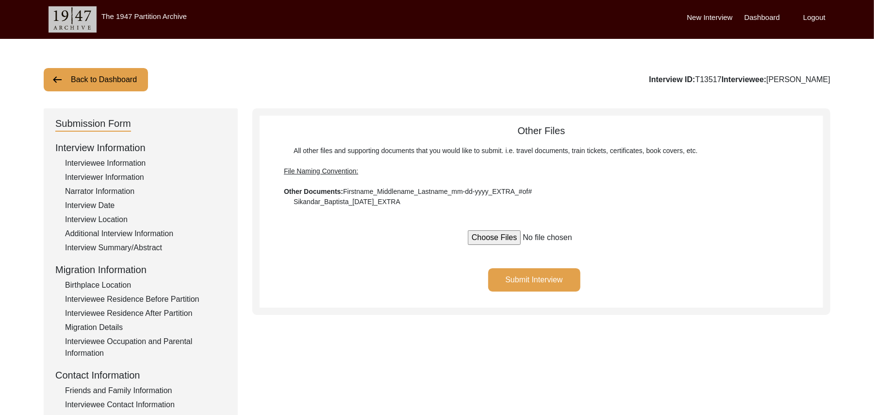
click at [127, 78] on button "Back to Dashboard" at bounding box center [96, 79] width 104 height 23
